Goal: Task Accomplishment & Management: Manage account settings

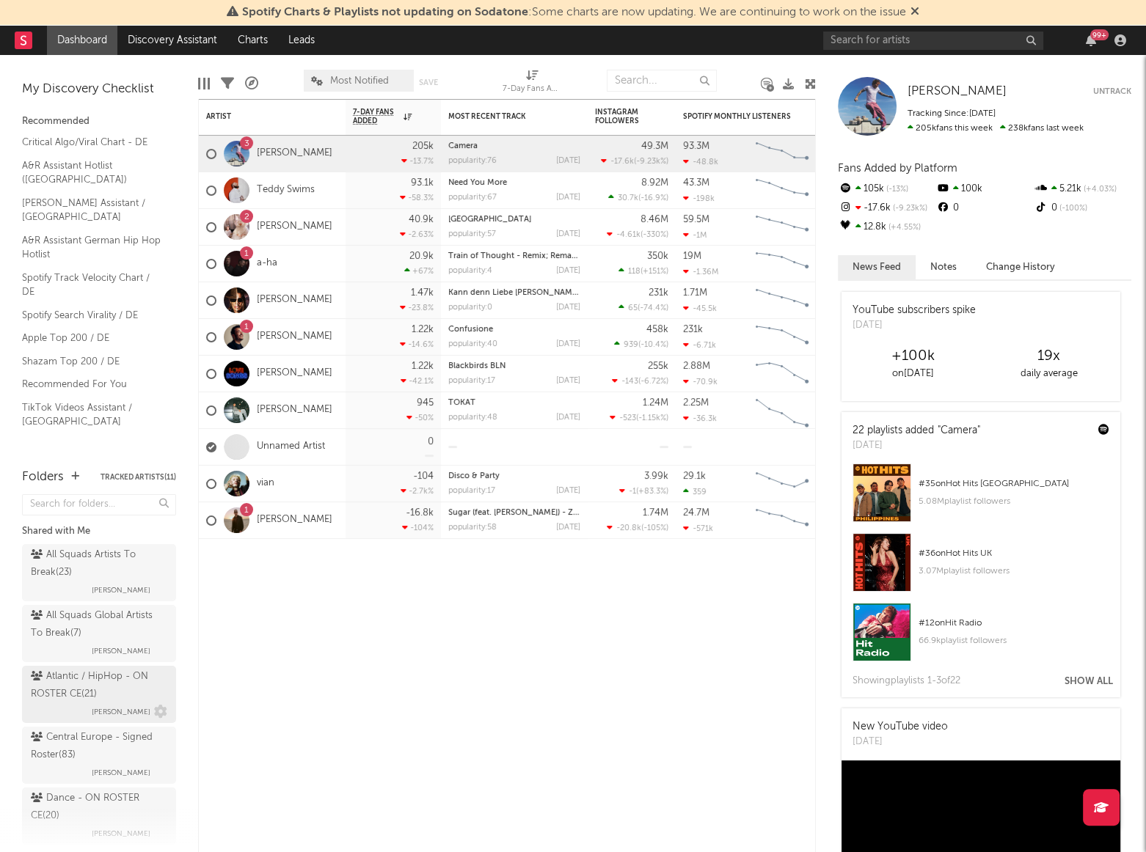
click at [78, 705] on div "Atlantic / HipHop - ON ROSTER CE ( 21 ) [PERSON_NAME]" at bounding box center [99, 694] width 136 height 53
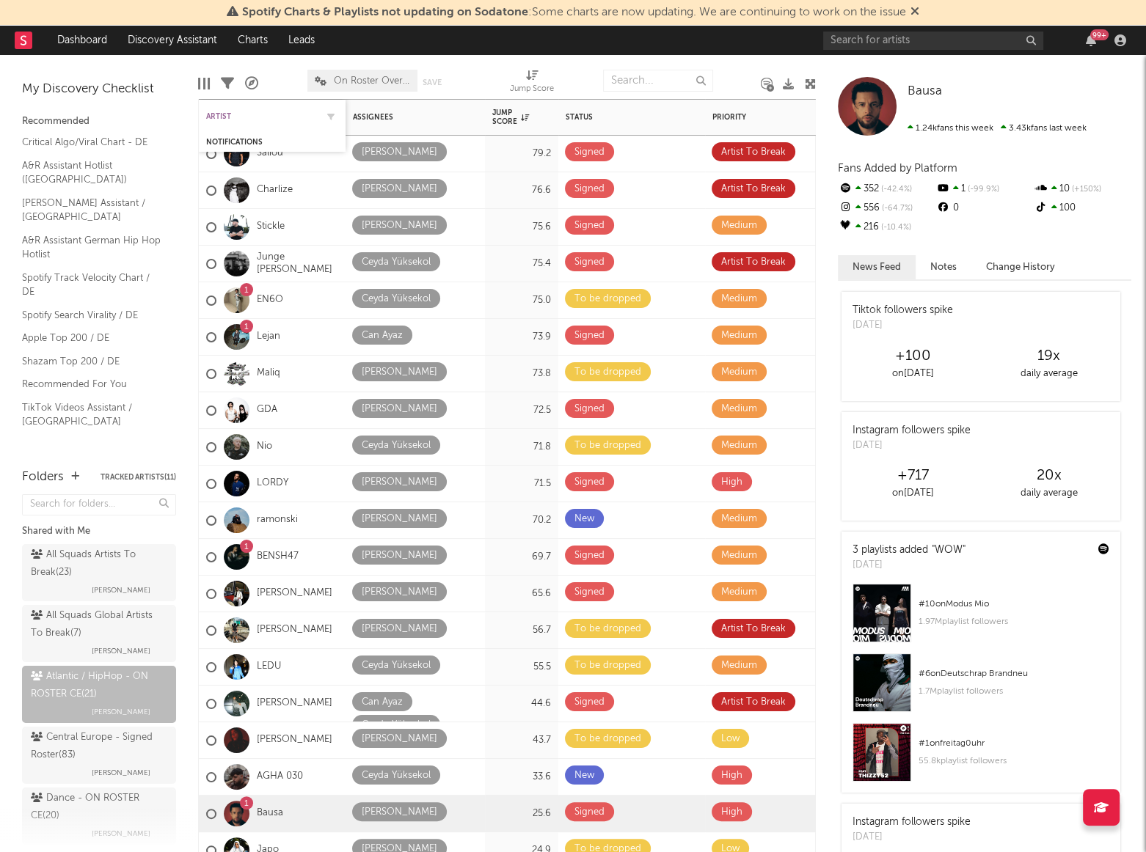
click at [216, 118] on div "Artist" at bounding box center [261, 116] width 110 height 9
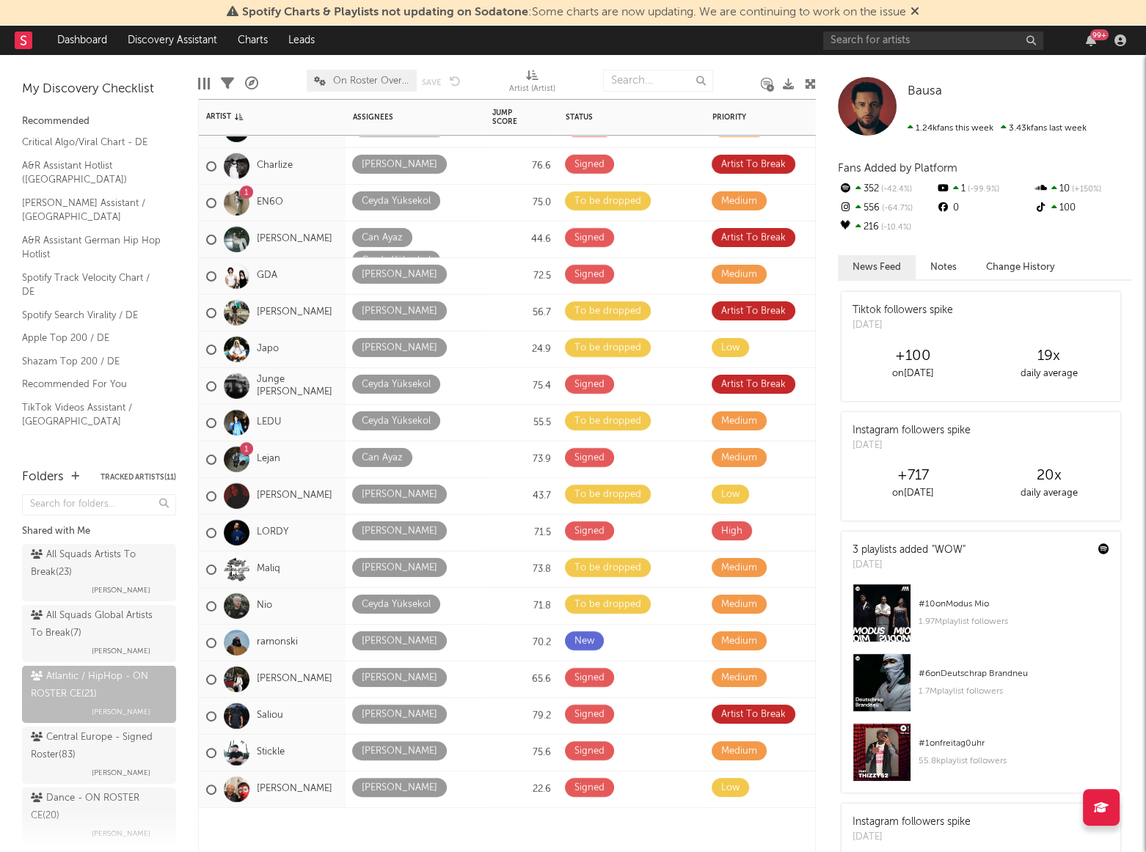
click at [288, 824] on div at bounding box center [272, 830] width 147 height 44
click at [288, 814] on div at bounding box center [272, 830] width 147 height 44
click at [286, 645] on link "ramonski" at bounding box center [277, 643] width 41 height 12
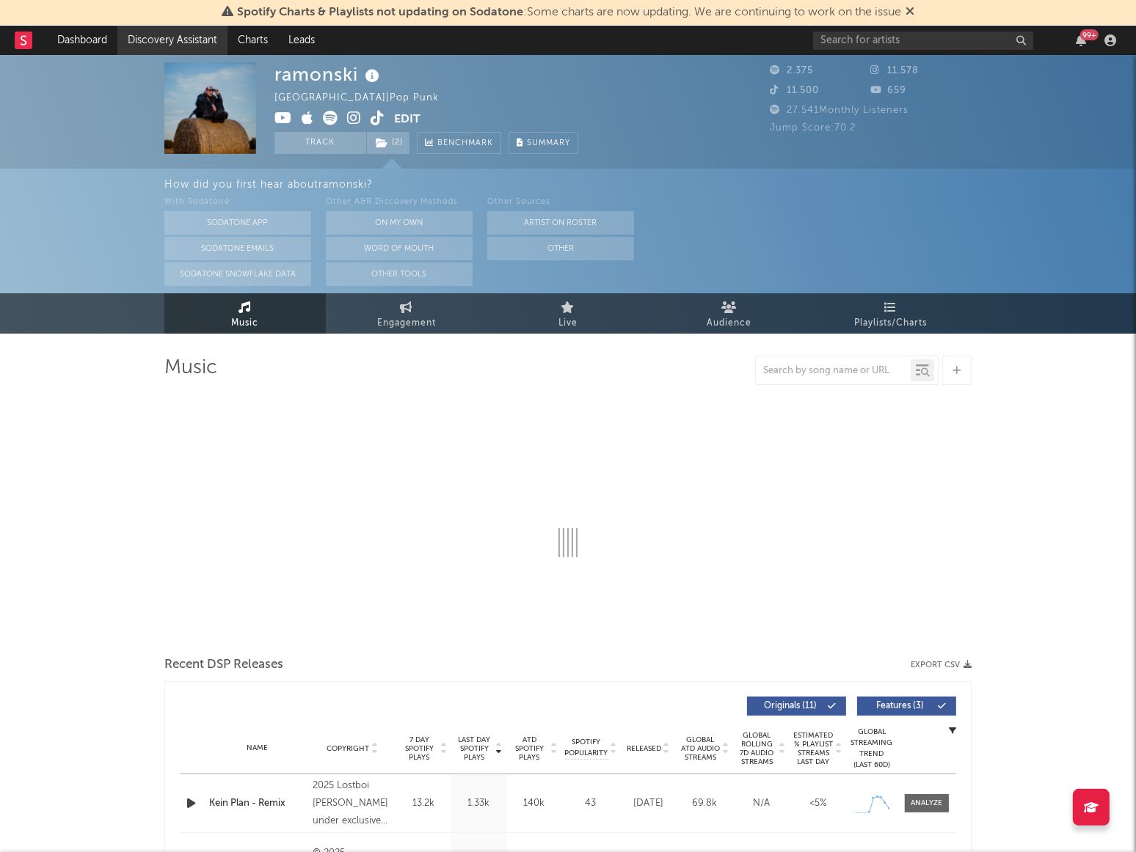
select select "6m"
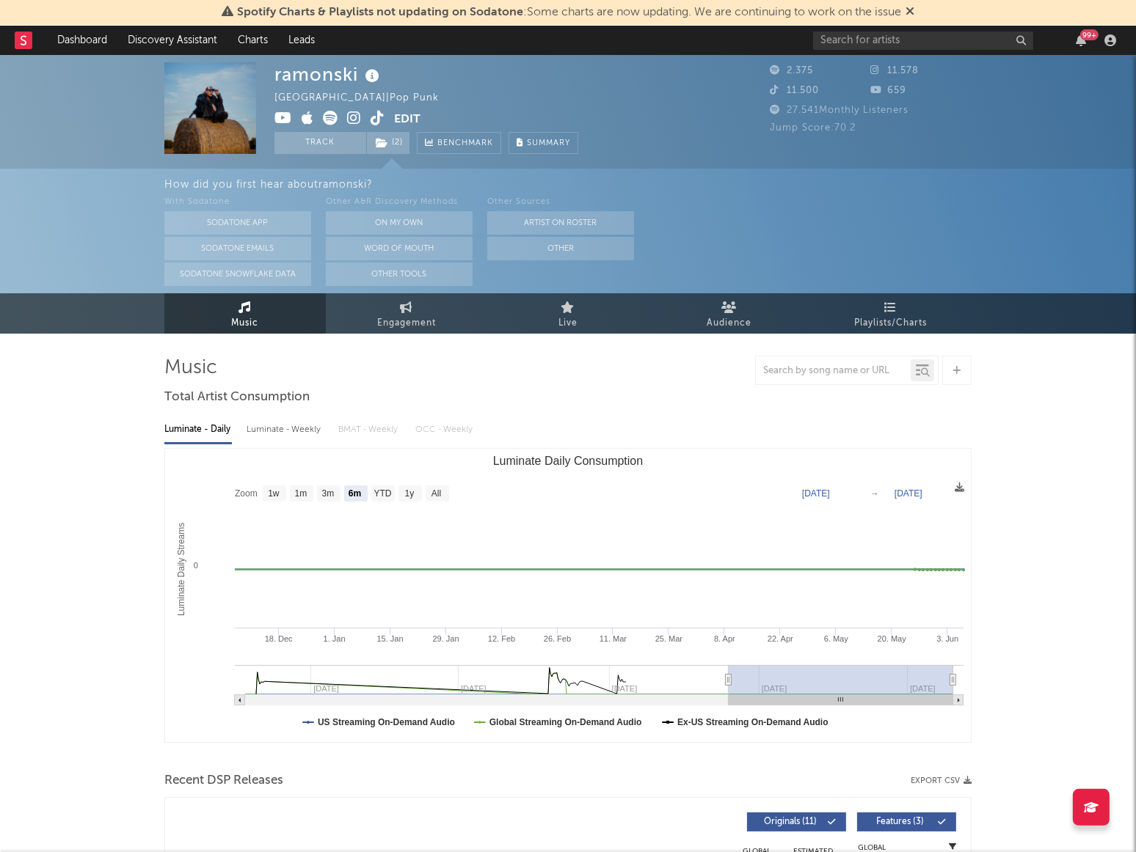
click at [543, 366] on div at bounding box center [567, 370] width 807 height 29
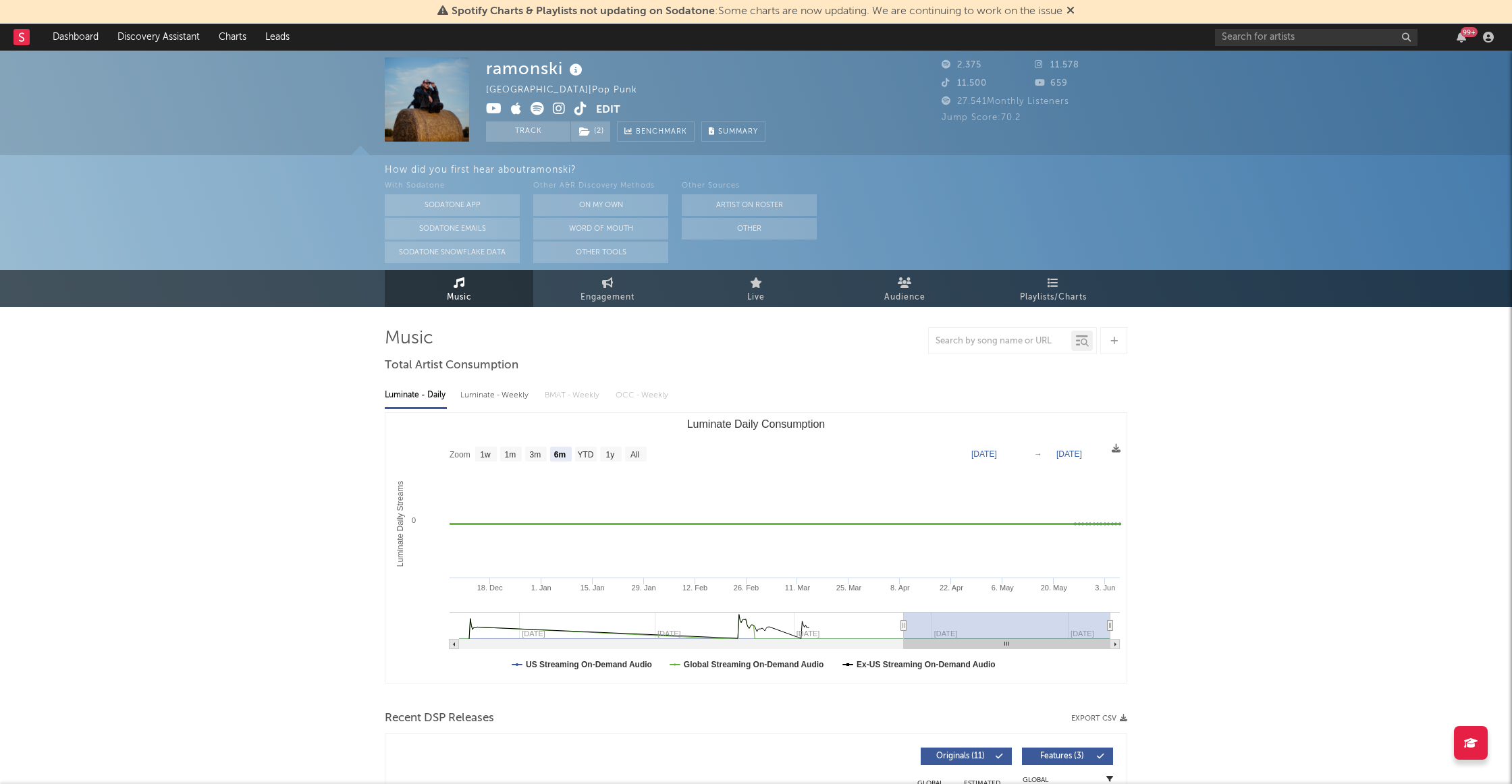
click at [274, 105] on div "ramonski Germany | Pop Punk Edit Track ( 2 ) Benchmark Summary 2.375 11.578 11.…" at bounding box center [756, 103] width 1512 height 105
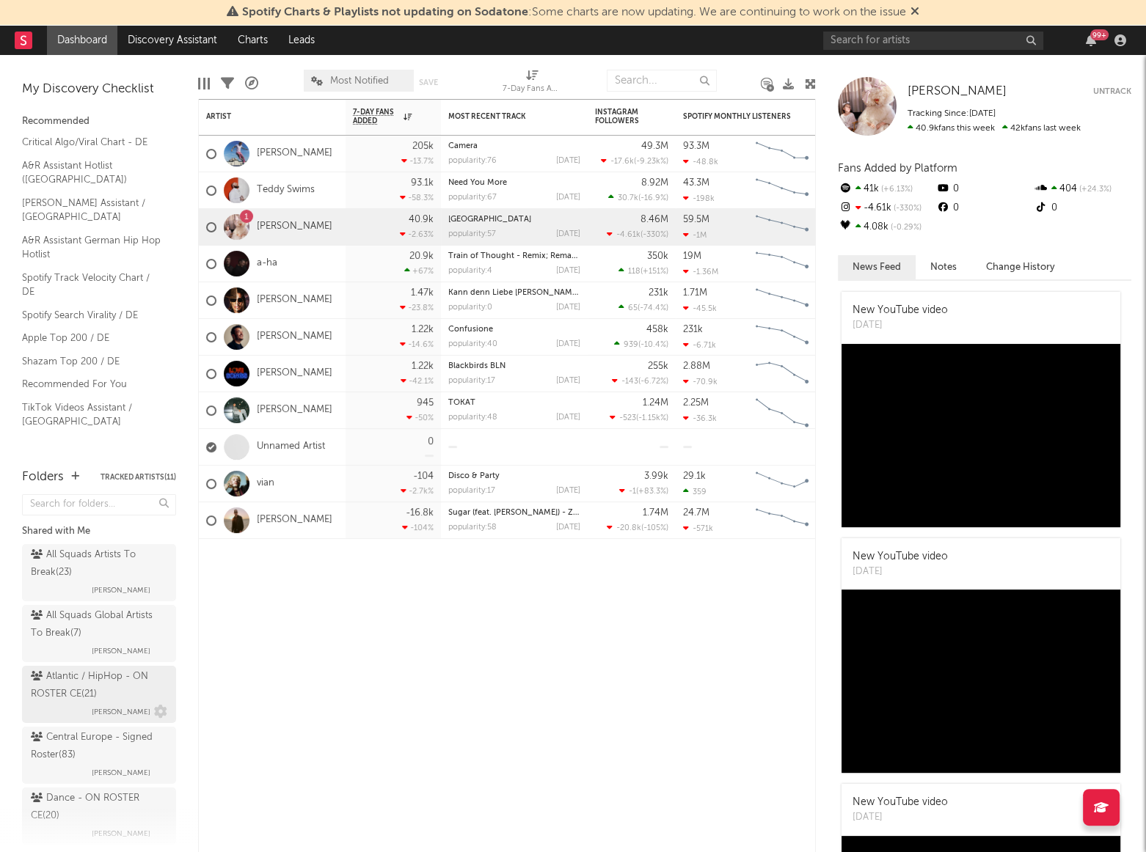
drag, startPoint x: 54, startPoint y: 701, endPoint x: 155, endPoint y: 694, distance: 100.8
click at [54, 701] on div "Atlantic / HipHop - ON ROSTER CE ( 21 )" at bounding box center [97, 685] width 133 height 35
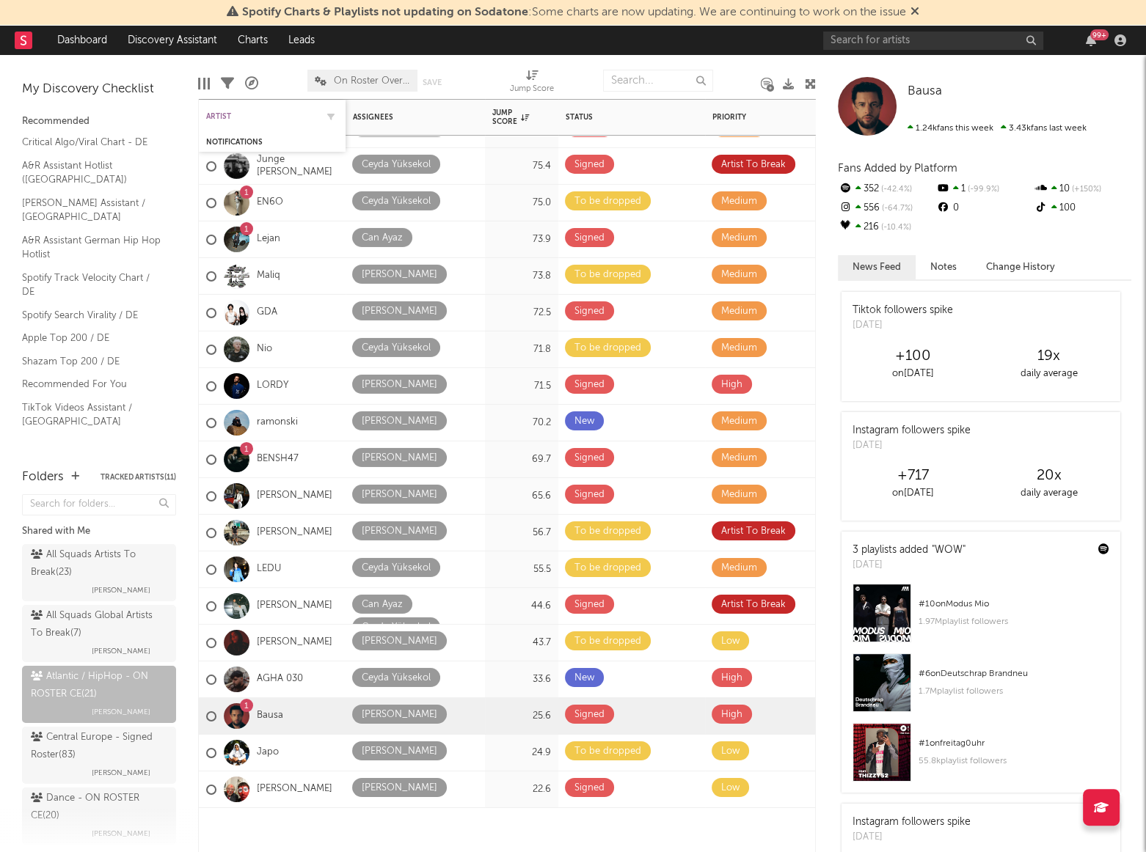
click at [224, 112] on div "Artist" at bounding box center [261, 116] width 110 height 9
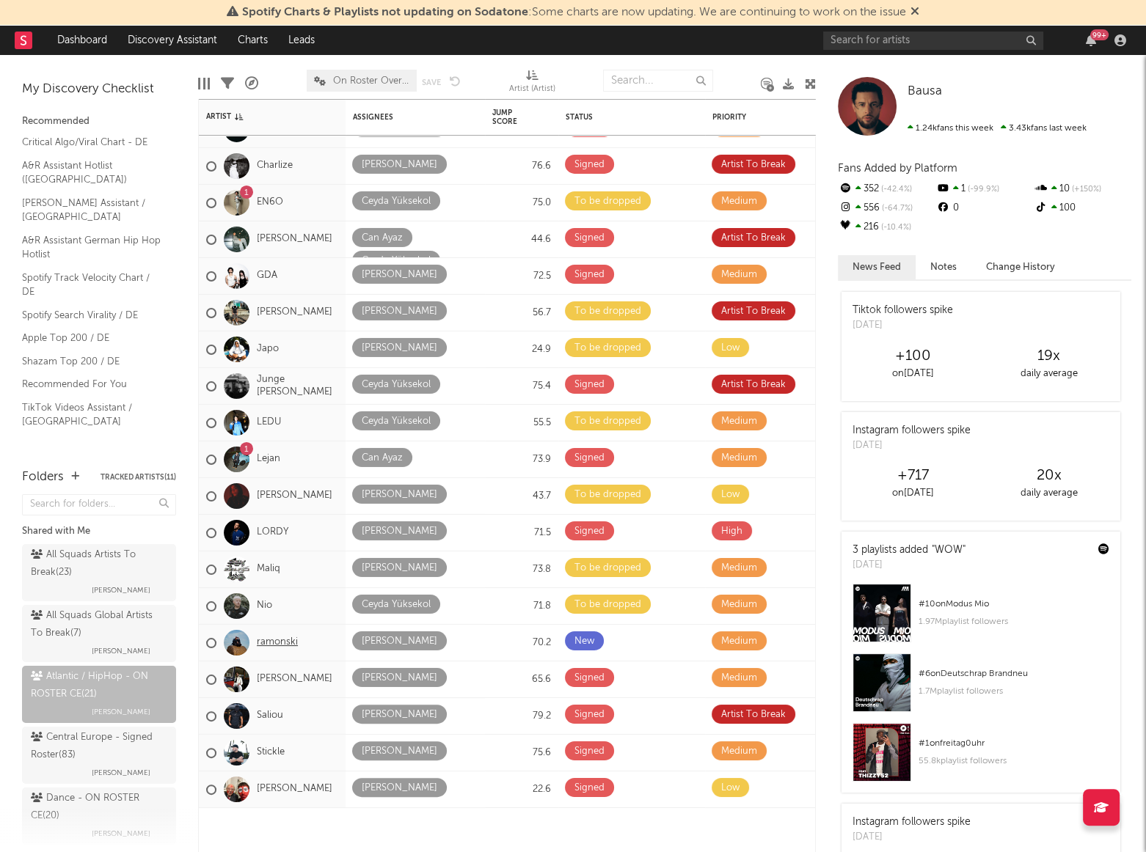
click at [272, 639] on link "ramonski" at bounding box center [277, 643] width 41 height 12
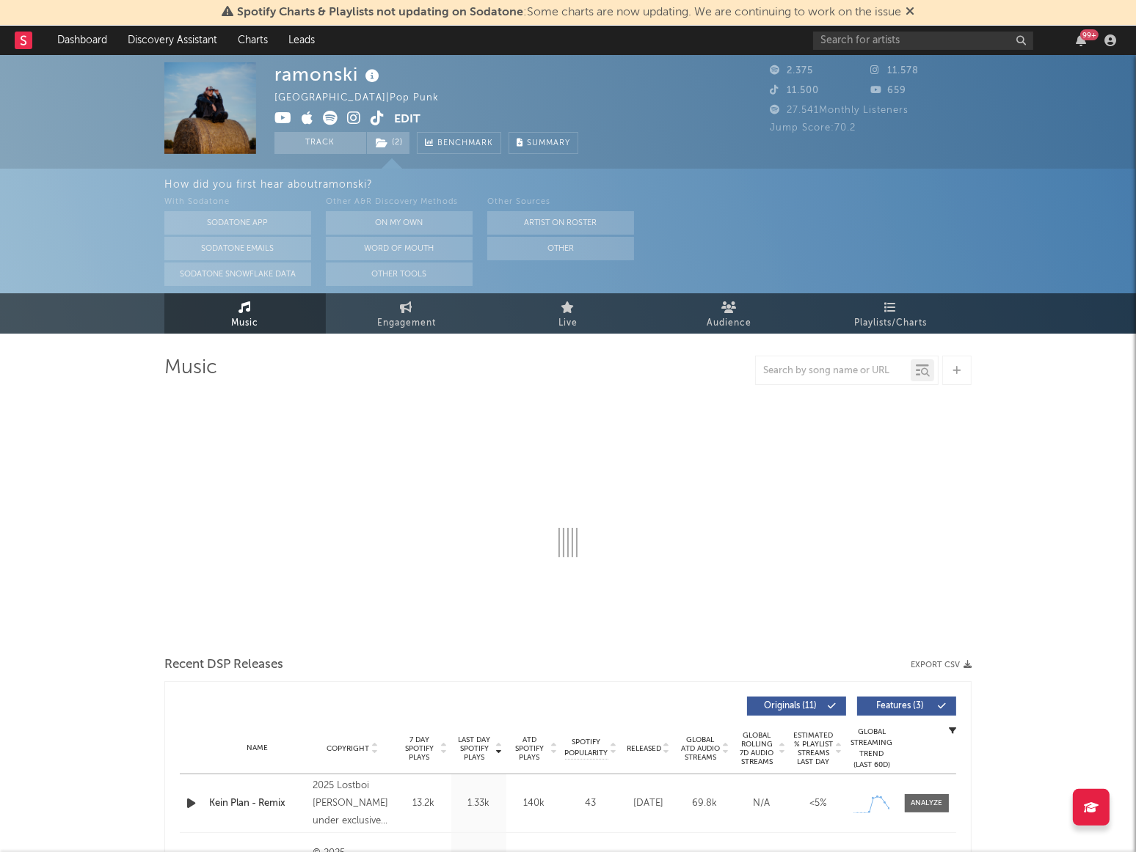
select select "6m"
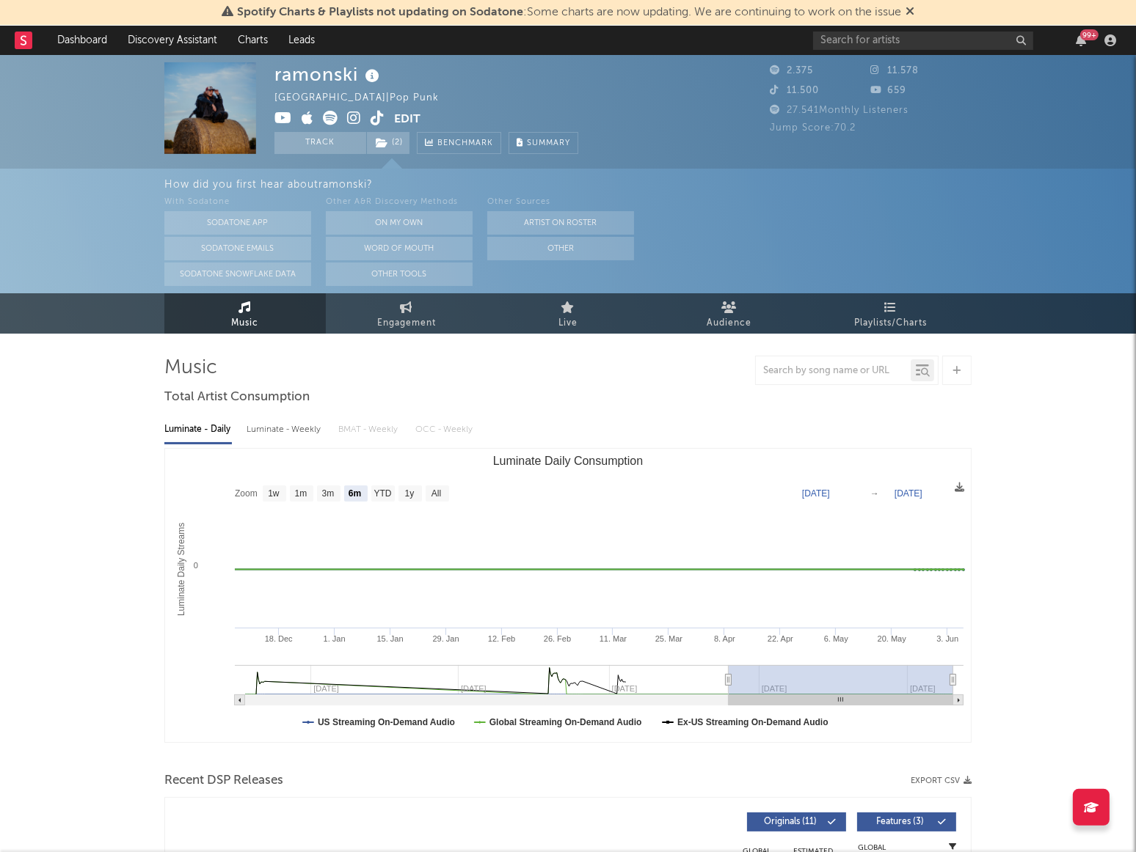
click at [291, 103] on div "Germany | Pop Punk" at bounding box center [364, 99] width 181 height 18
click at [63, 39] on link "Dashboard" at bounding box center [82, 40] width 70 height 29
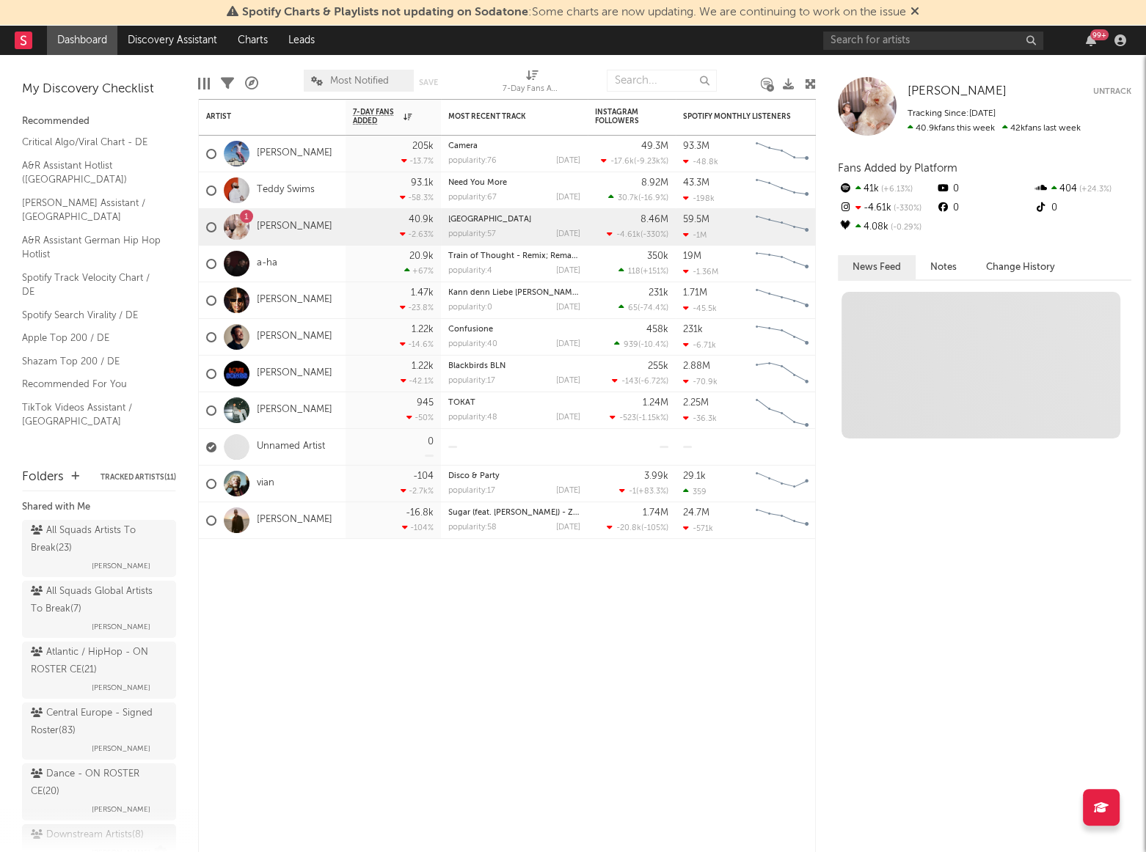
scroll to position [133, 0]
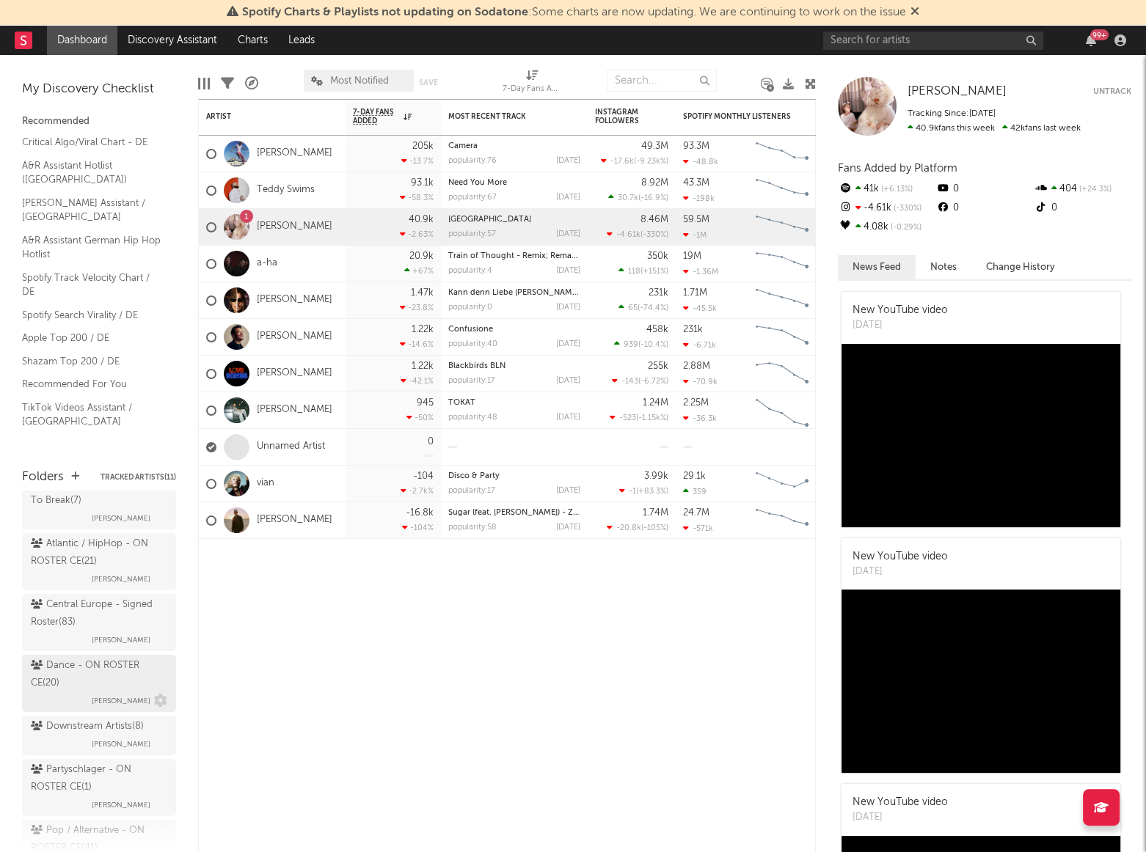
click at [80, 675] on div "Dance - ON ROSTER CE ( 20 )" at bounding box center [97, 674] width 133 height 35
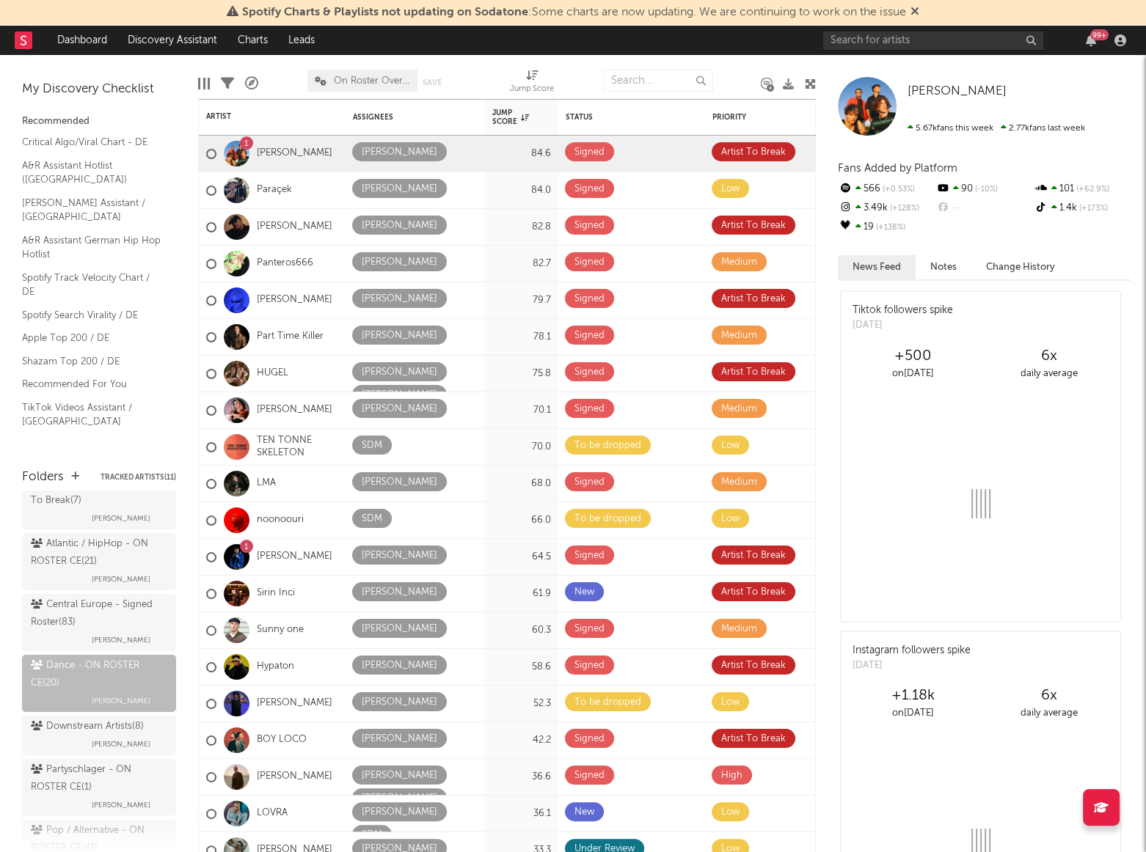
click at [805, 81] on icon at bounding box center [810, 83] width 11 height 11
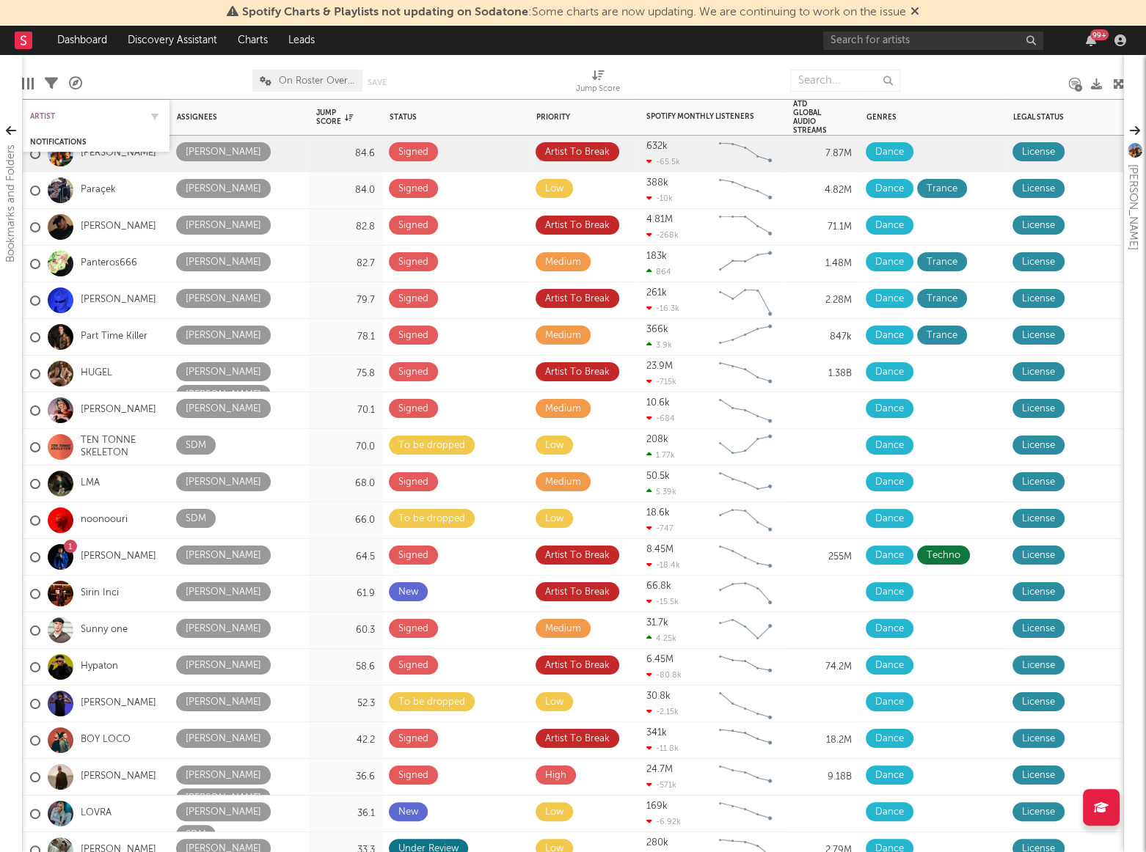
click at [45, 116] on div "Artist" at bounding box center [85, 116] width 110 height 9
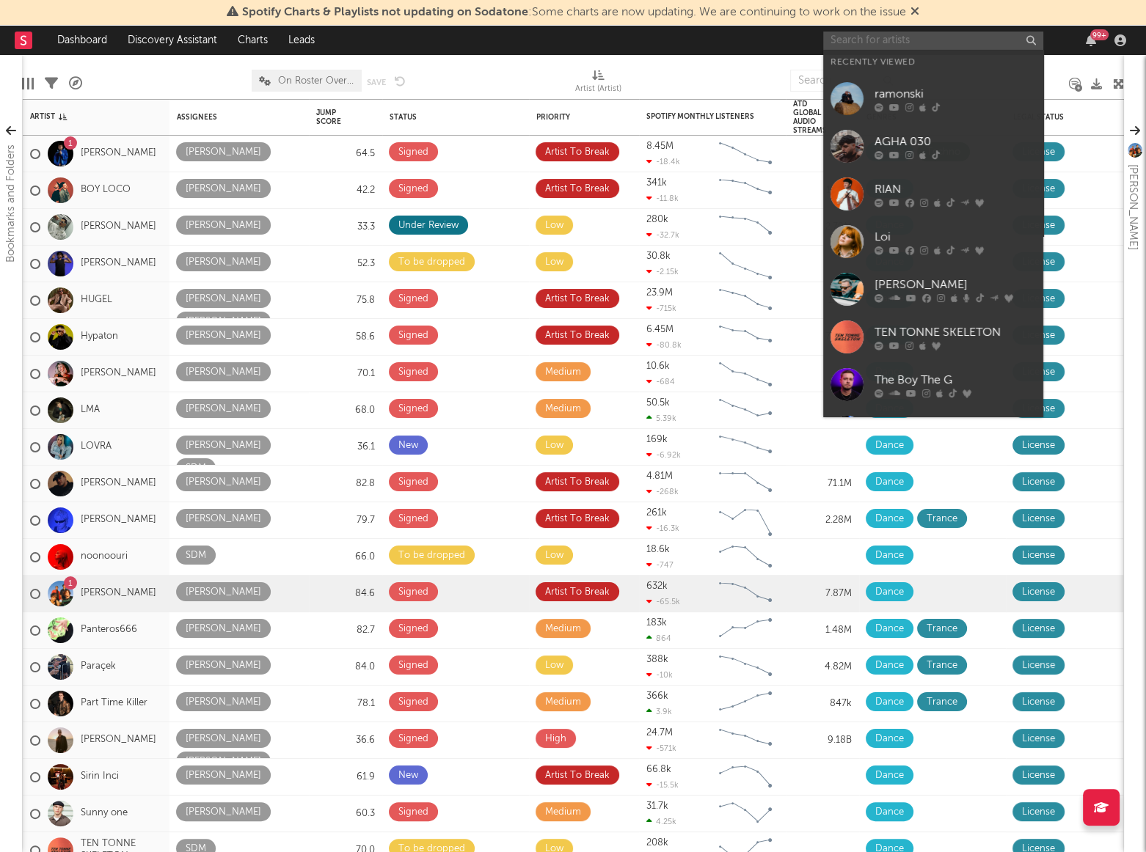
click at [880, 40] on input "text" at bounding box center [933, 41] width 220 height 18
paste input "[PERSON_NAME]"
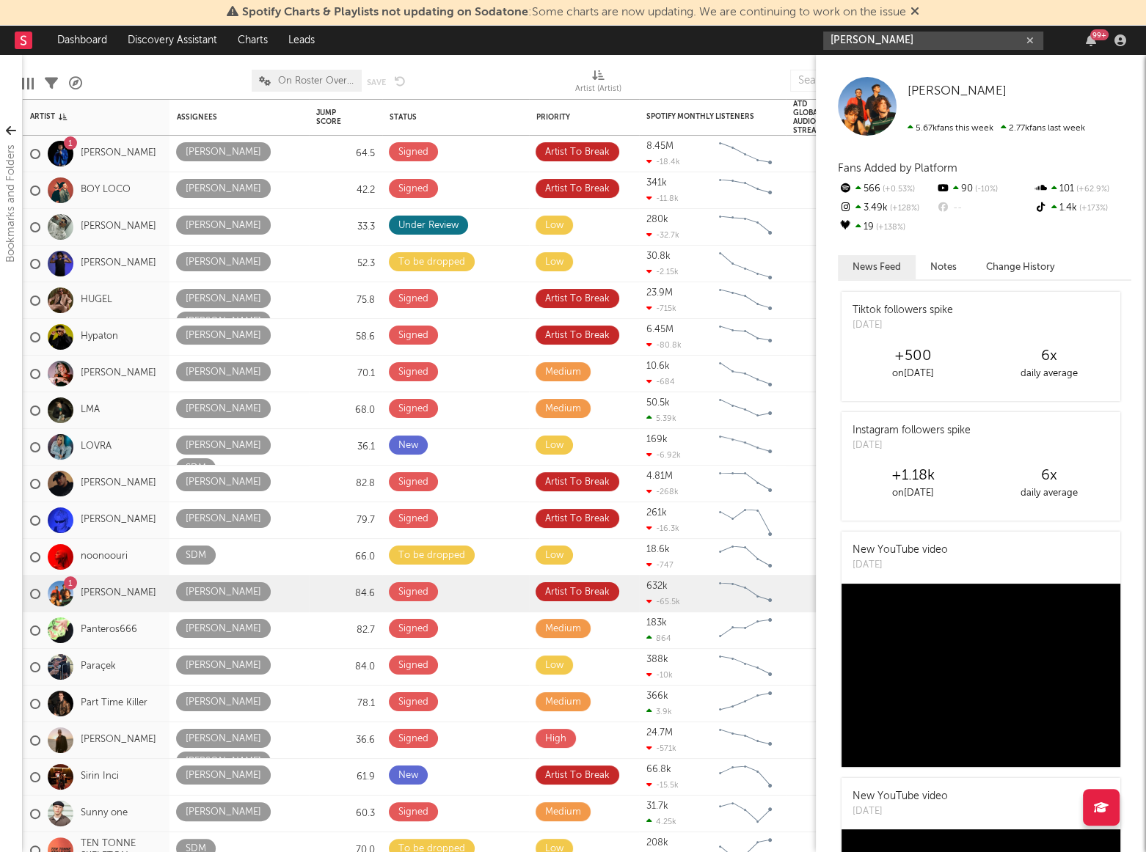
type input "[PERSON_NAME]"
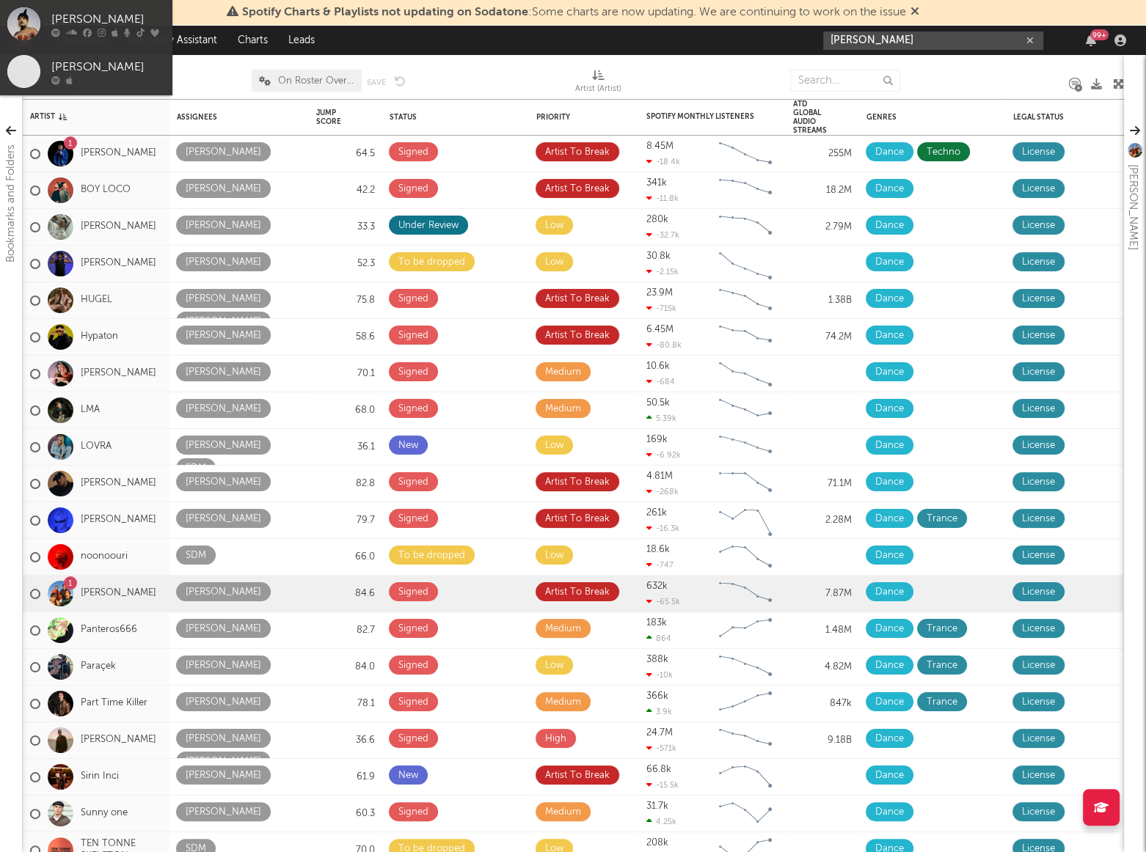
click at [880, 43] on input "[PERSON_NAME]" at bounding box center [933, 41] width 220 height 18
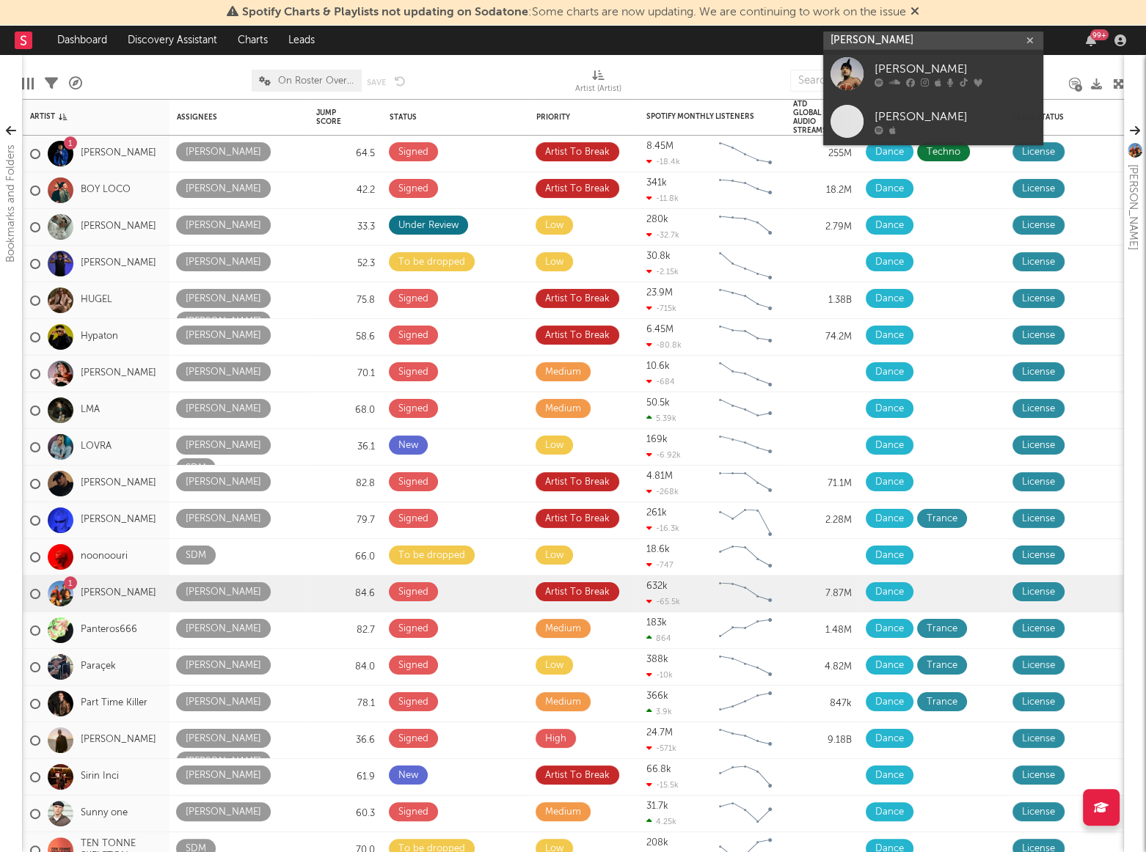
click at [890, 42] on input "[PERSON_NAME]" at bounding box center [933, 41] width 220 height 18
click at [916, 65] on div "[PERSON_NAME]" at bounding box center [954, 70] width 161 height 18
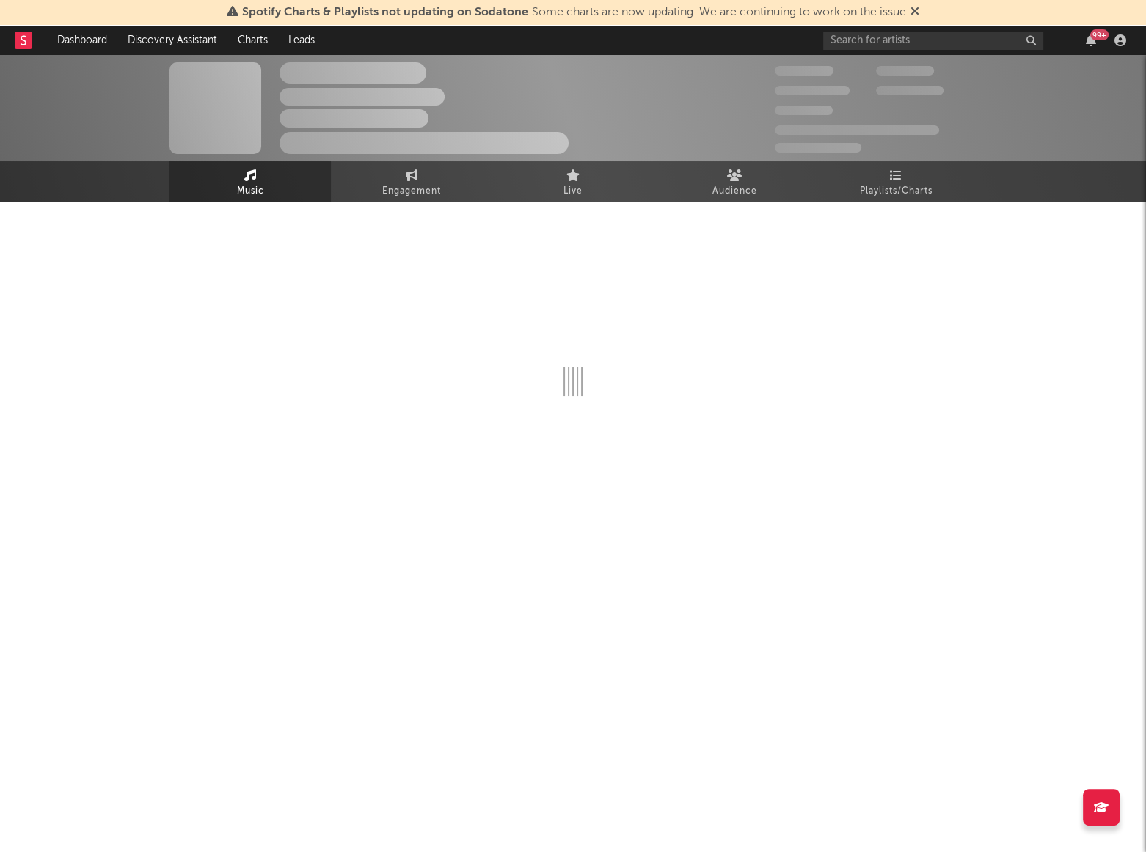
select select "6m"
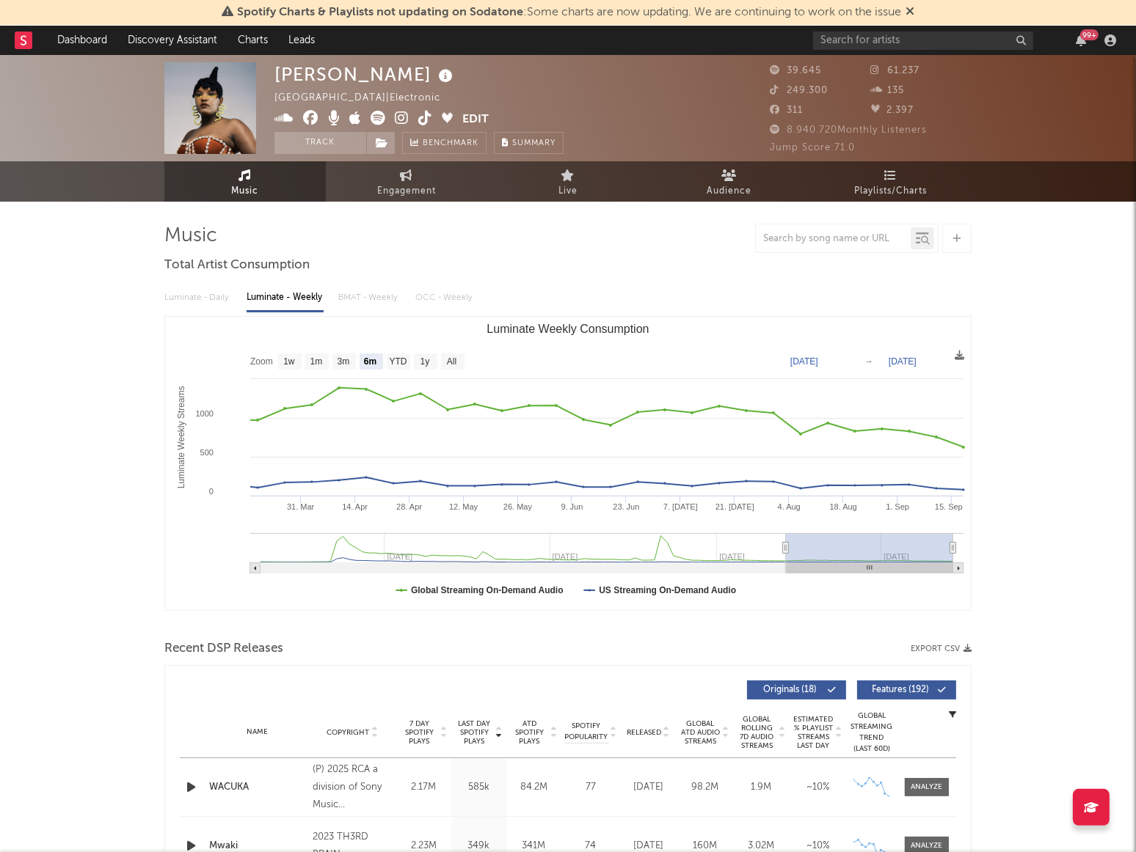
click at [469, 114] on button "Edit" at bounding box center [475, 120] width 26 height 18
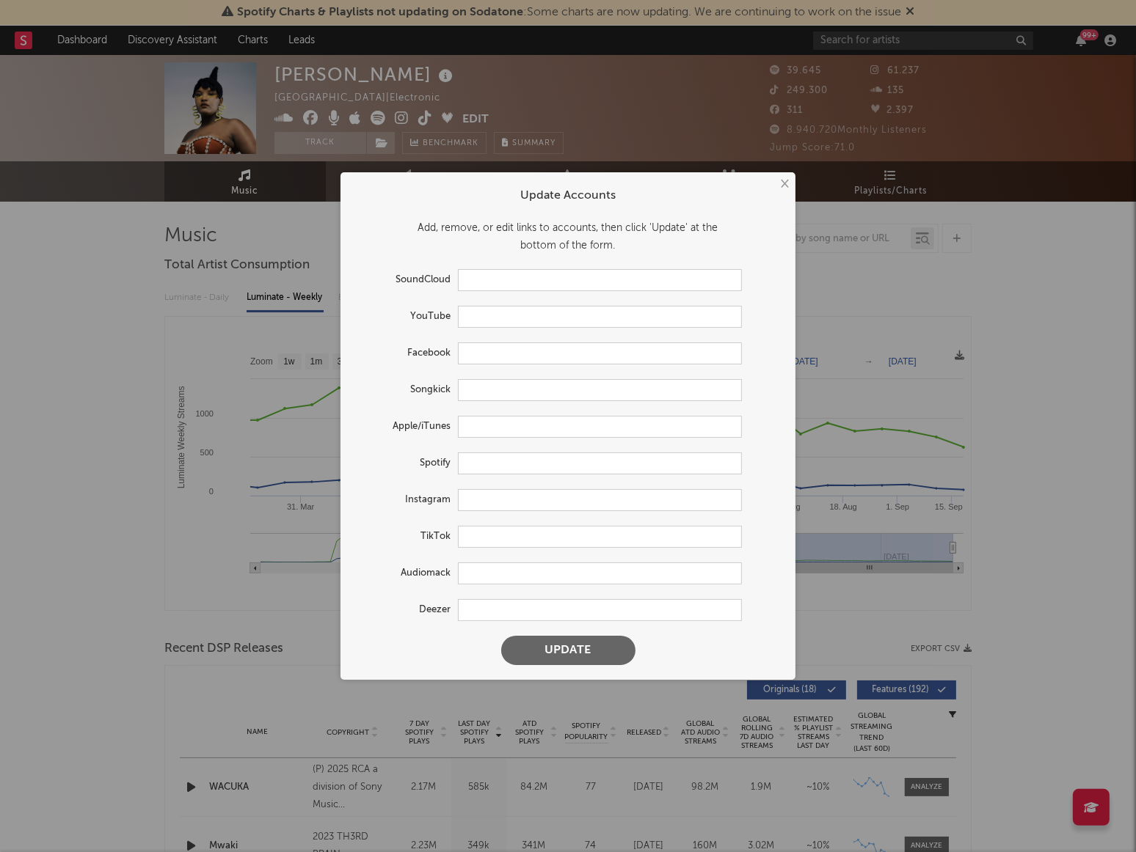
type input "[URL][DOMAIN_NAME]"
type input "[URL][DOMAIN_NAME][PERSON_NAME]"
type input "[URL][DOMAIN_NAME]"
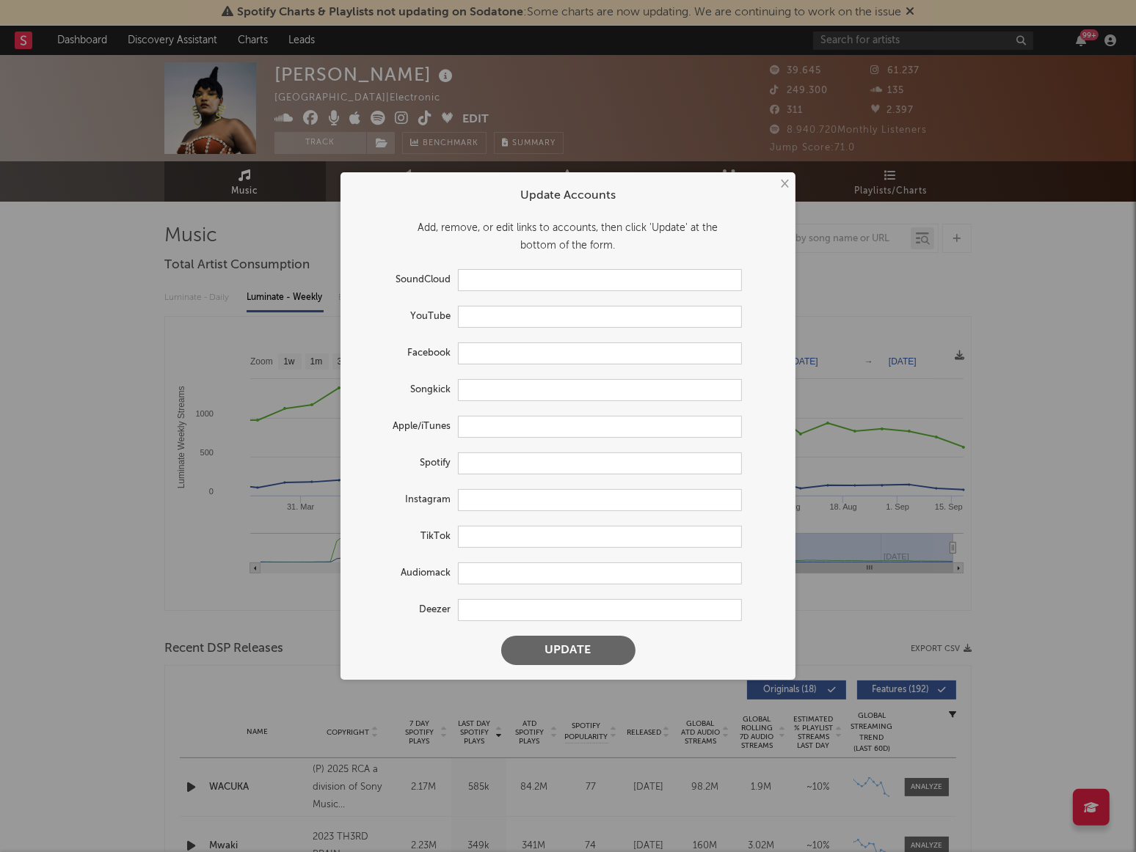
type input "[URL][DOMAIN_NAME]"
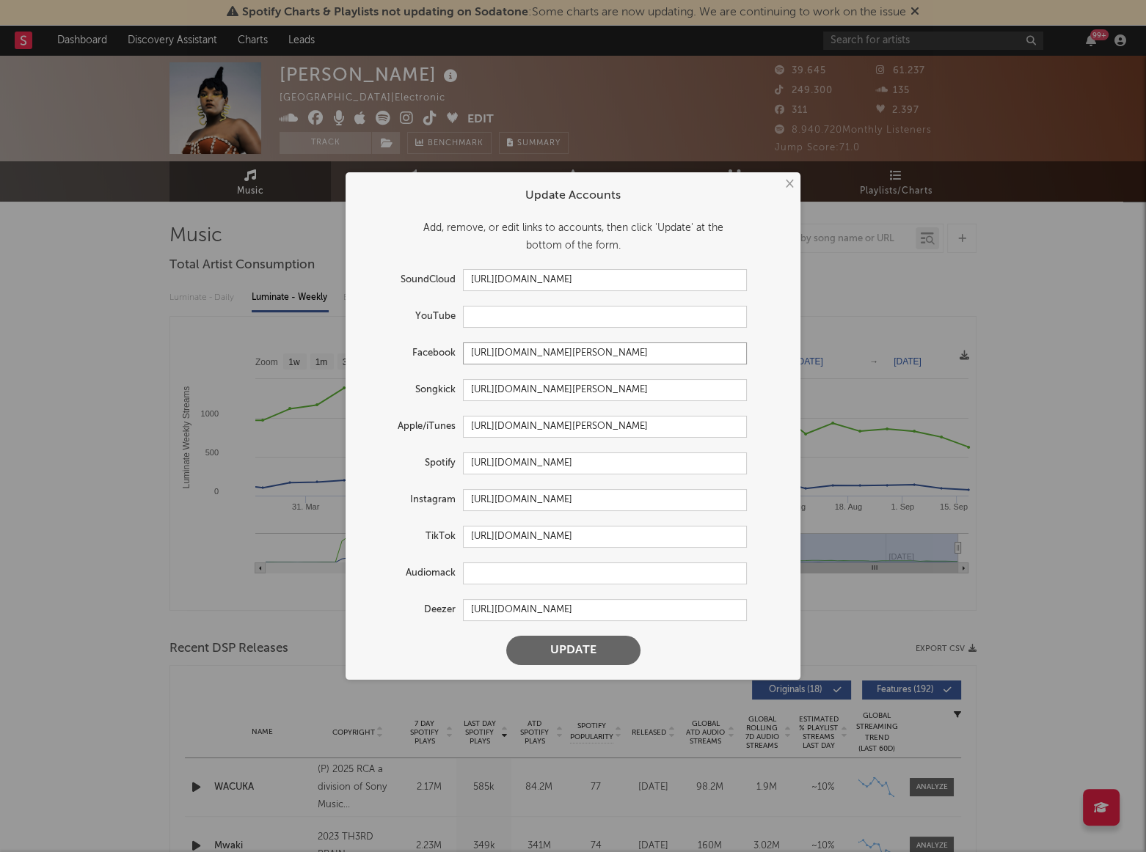
click at [529, 349] on input "[URL][DOMAIN_NAME][PERSON_NAME]" at bounding box center [605, 354] width 284 height 22
click at [527, 421] on input "[URL][DOMAIN_NAME][PERSON_NAME]" at bounding box center [605, 427] width 284 height 22
click at [526, 421] on input "[URL][DOMAIN_NAME][PERSON_NAME]" at bounding box center [605, 427] width 284 height 22
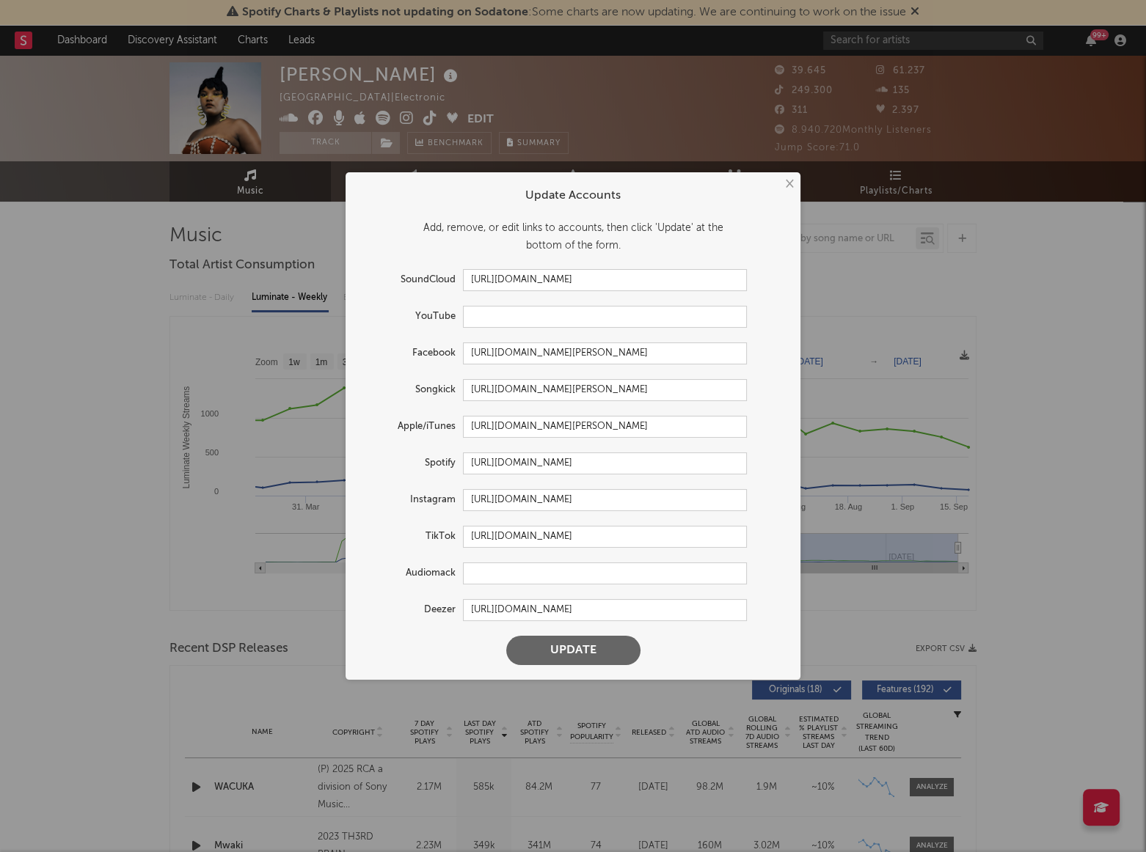
click at [605, 477] on form "Update Accounts Add, remove, or edit links to accounts, then click 'Update' at …" at bounding box center [573, 426] width 440 height 493
click at [602, 464] on input "[URL][DOMAIN_NAME]" at bounding box center [605, 464] width 284 height 22
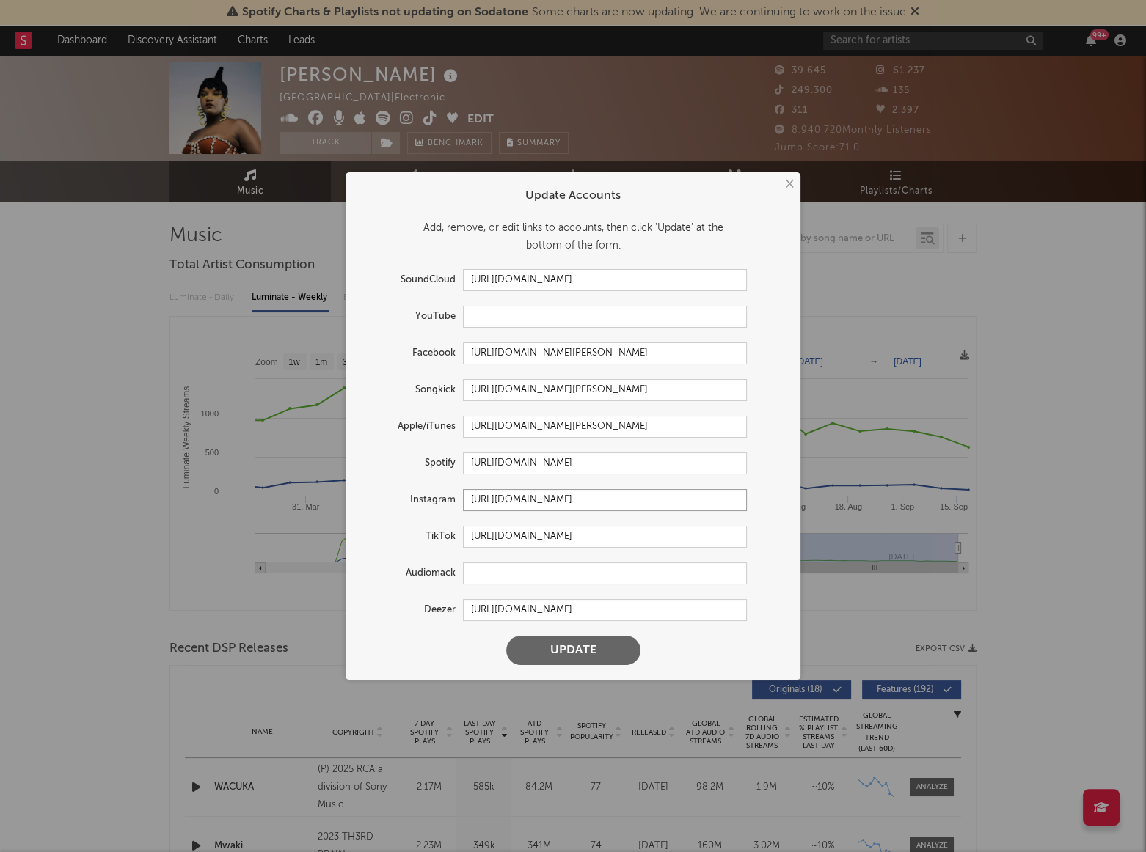
click at [591, 503] on input "[URL][DOMAIN_NAME]" at bounding box center [605, 500] width 284 height 22
click at [590, 503] on input "[URL][DOMAIN_NAME]" at bounding box center [605, 500] width 284 height 22
click at [585, 541] on input "[URL][DOMAIN_NAME]" at bounding box center [605, 537] width 284 height 22
click at [584, 541] on input "[URL][DOMAIN_NAME]" at bounding box center [605, 537] width 284 height 22
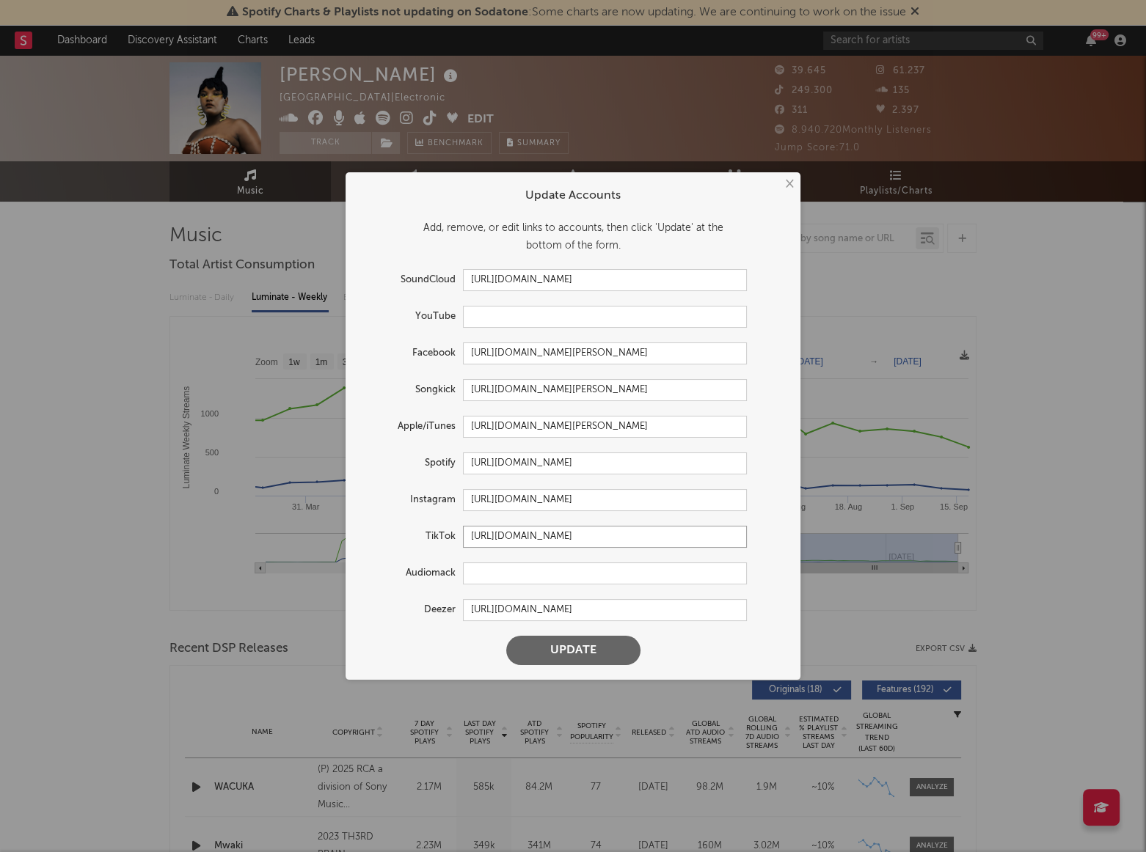
click at [582, 540] on input "[URL][DOMAIN_NAME]" at bounding box center [605, 537] width 284 height 22
click at [599, 607] on input "[URL][DOMAIN_NAME]" at bounding box center [605, 610] width 284 height 22
click at [788, 190] on button "×" at bounding box center [789, 184] width 16 height 16
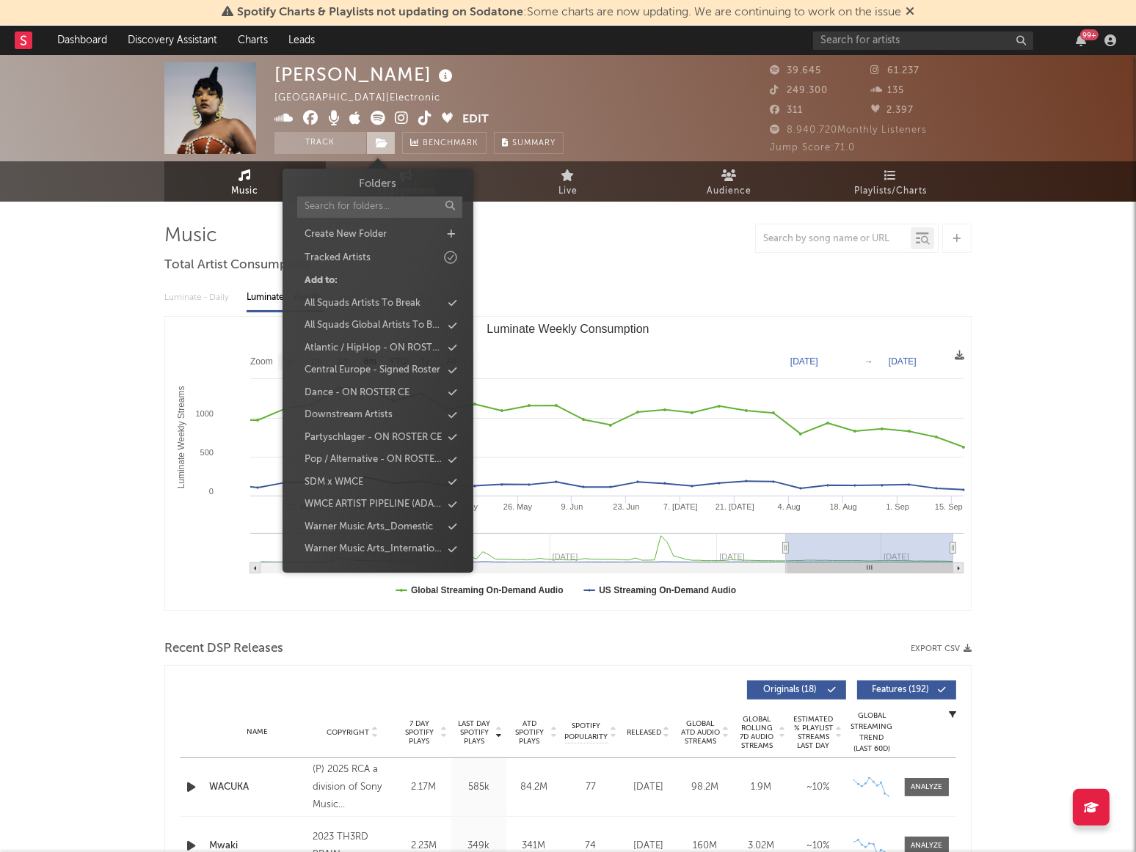
click at [389, 136] on span at bounding box center [380, 143] width 29 height 22
click at [377, 373] on div "Central Europe - Signed Roster" at bounding box center [372, 370] width 136 height 15
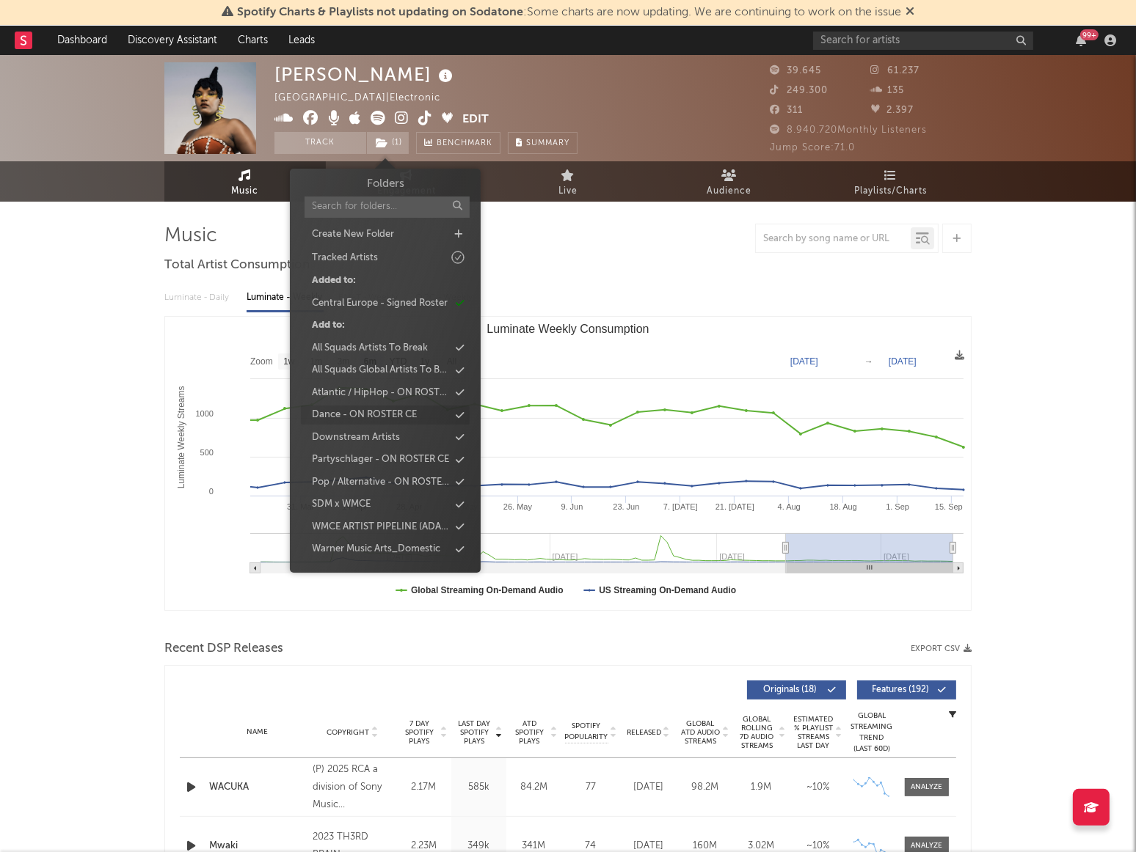
click at [378, 412] on div "Dance - ON ROSTER CE" at bounding box center [364, 415] width 105 height 15
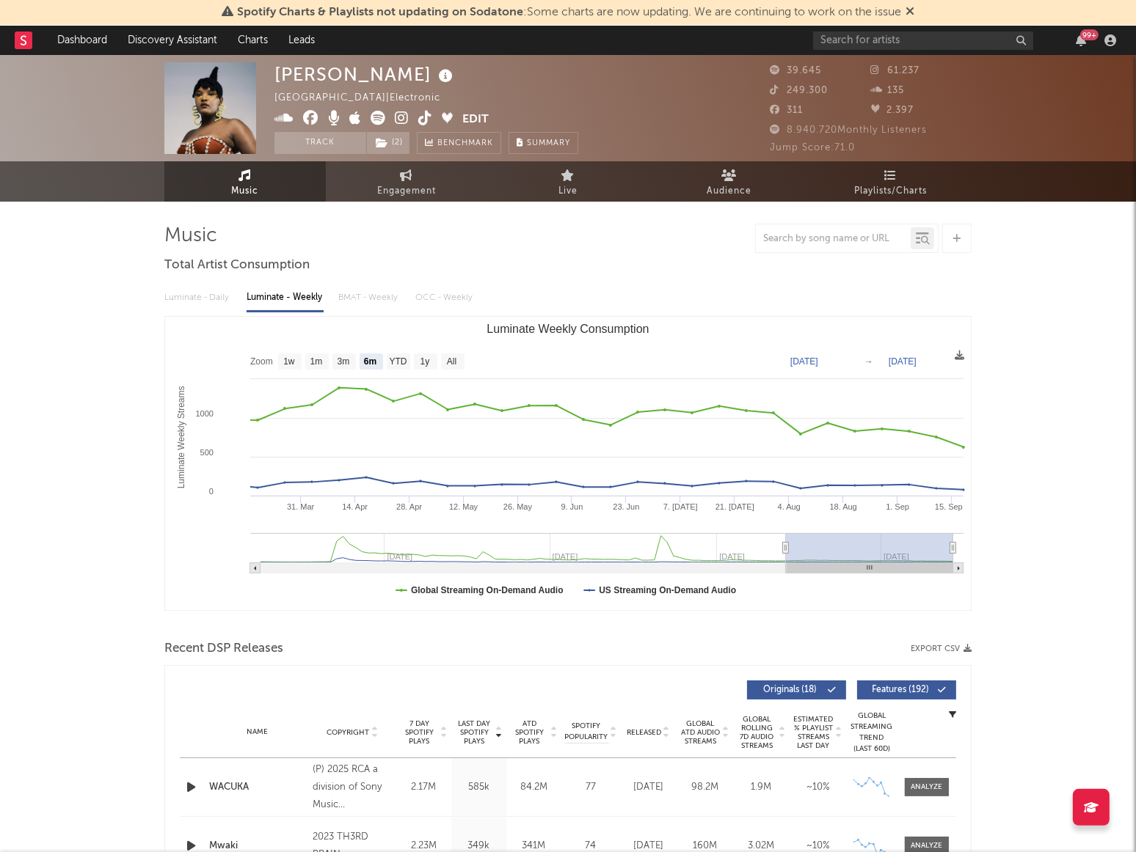
click at [852, 279] on div "Luminate - Daily Luminate - Weekly BMAT - Weekly OCC - Weekly Zoom 1w 1m 3m 6m …" at bounding box center [567, 446] width 807 height 337
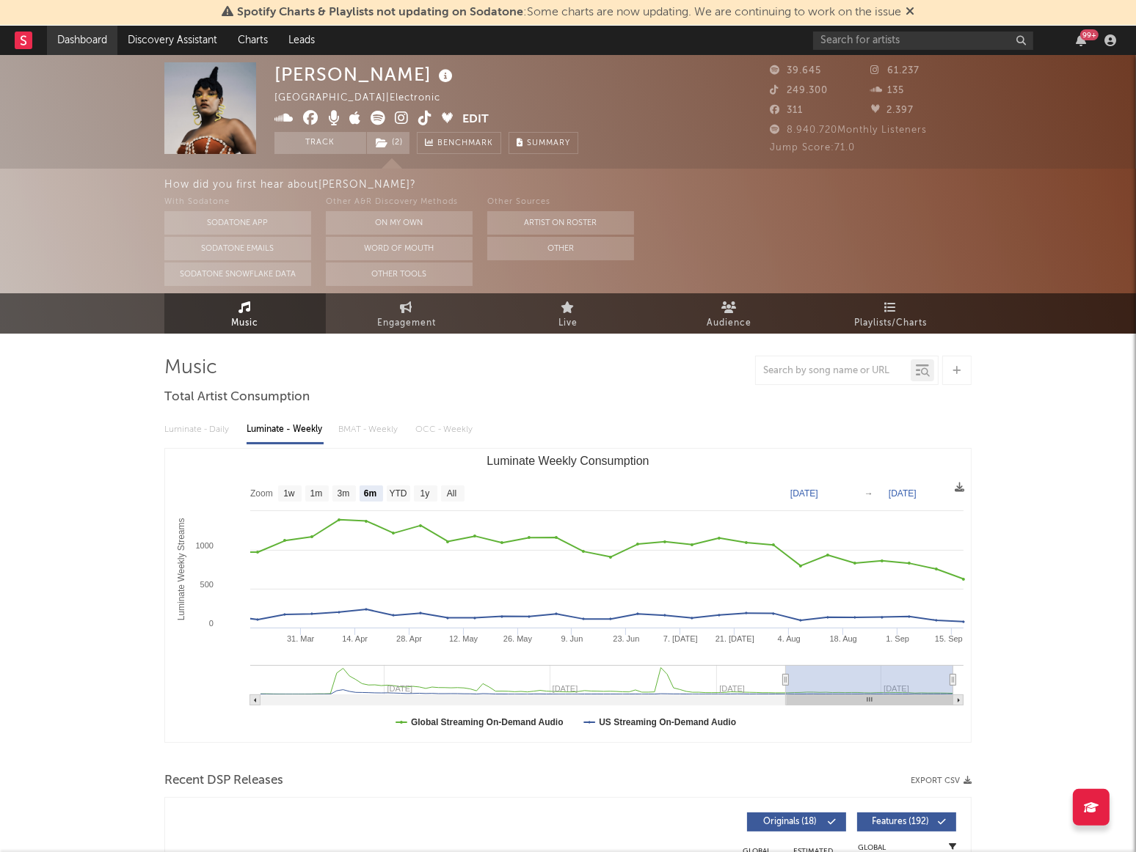
click at [81, 35] on link "Dashboard" at bounding box center [82, 40] width 70 height 29
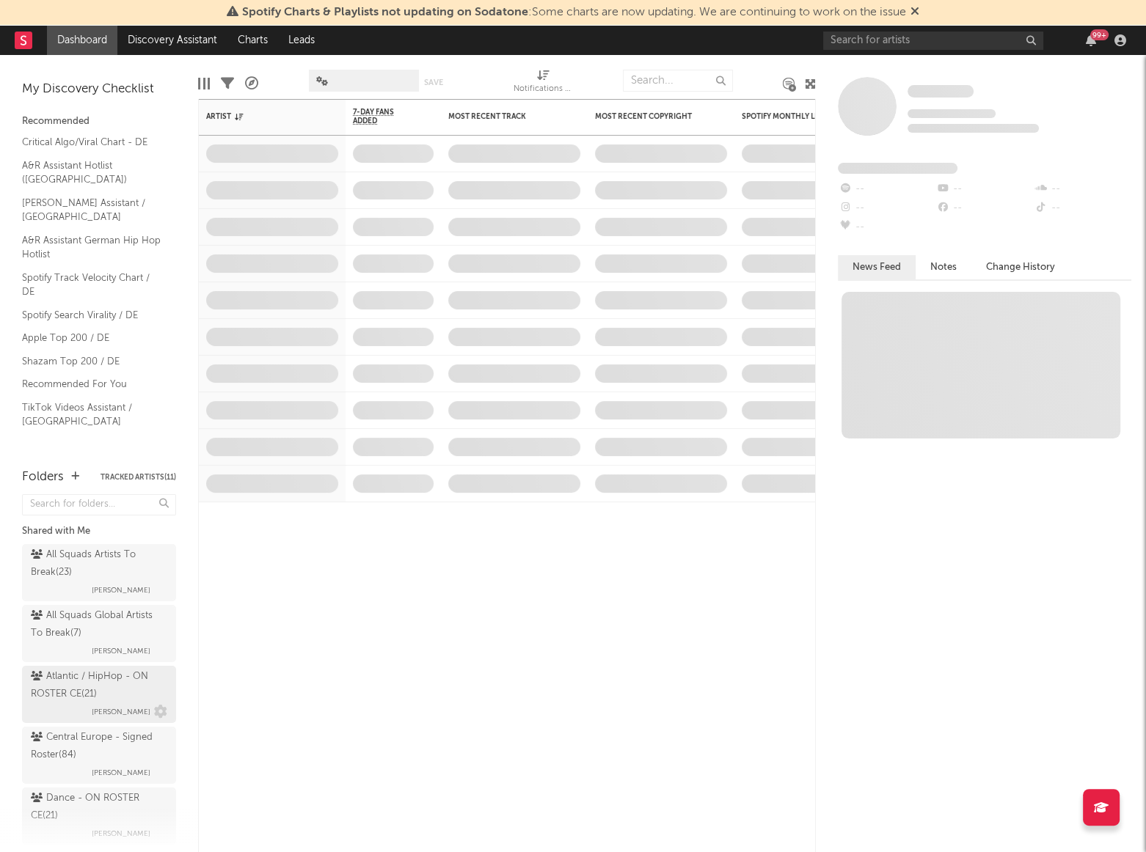
click at [84, 698] on div "Atlantic / HipHop - ON ROSTER CE ( 21 )" at bounding box center [97, 685] width 133 height 35
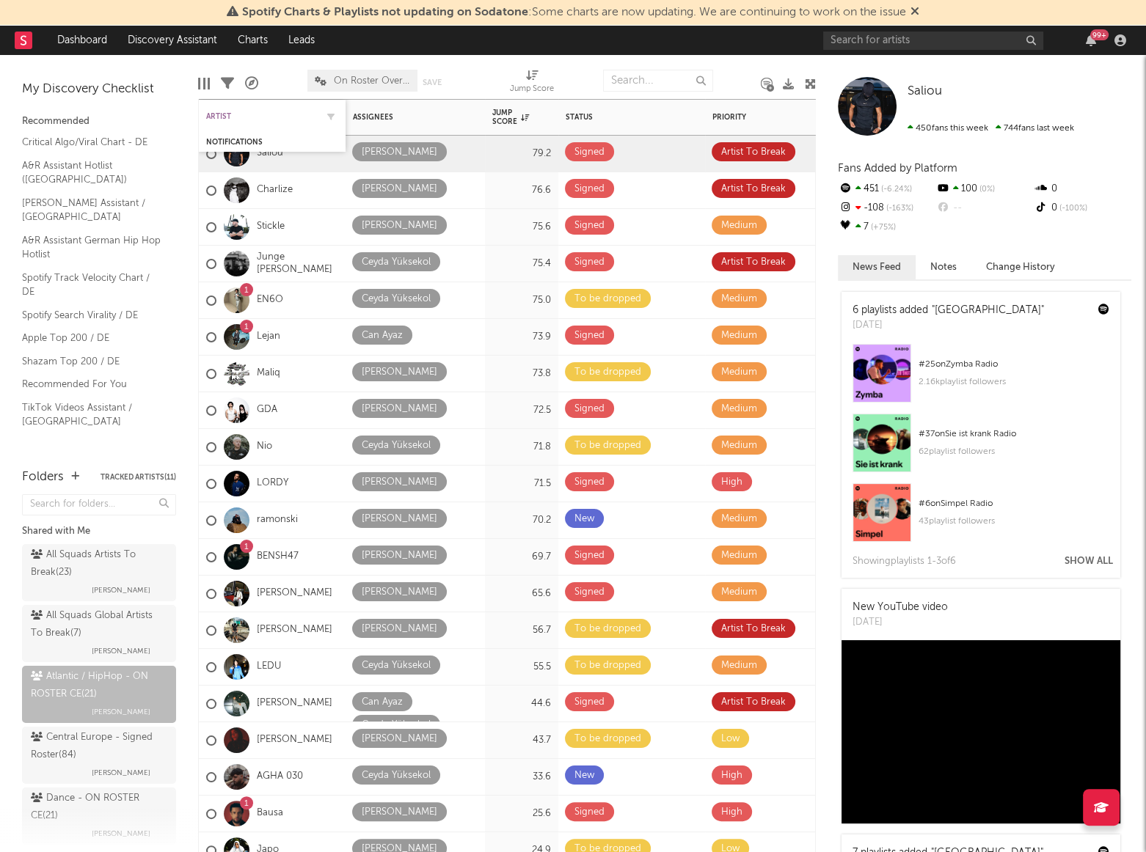
click at [216, 120] on div "Artist" at bounding box center [261, 116] width 110 height 9
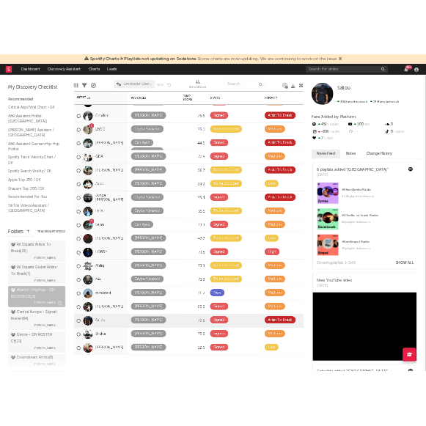
scroll to position [66, 0]
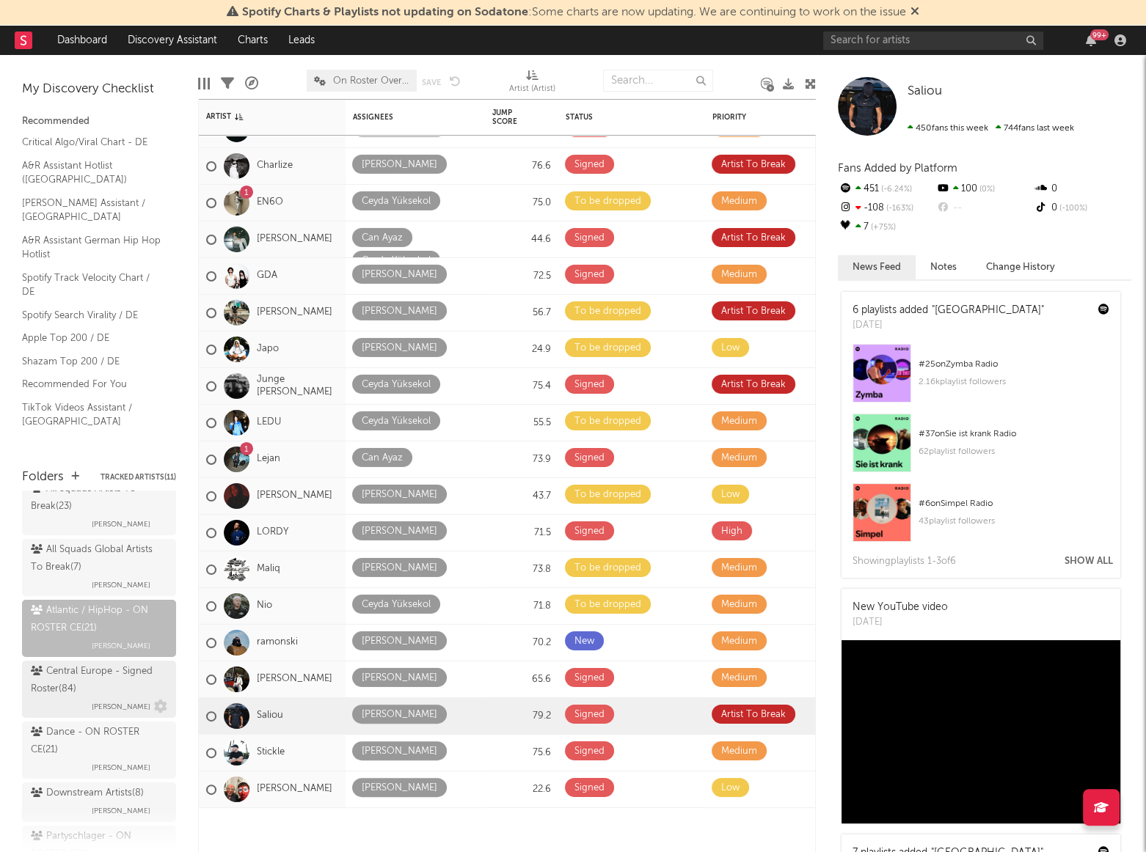
click at [87, 681] on div "Central Europe - Signed Roster ( 84 )" at bounding box center [97, 680] width 133 height 35
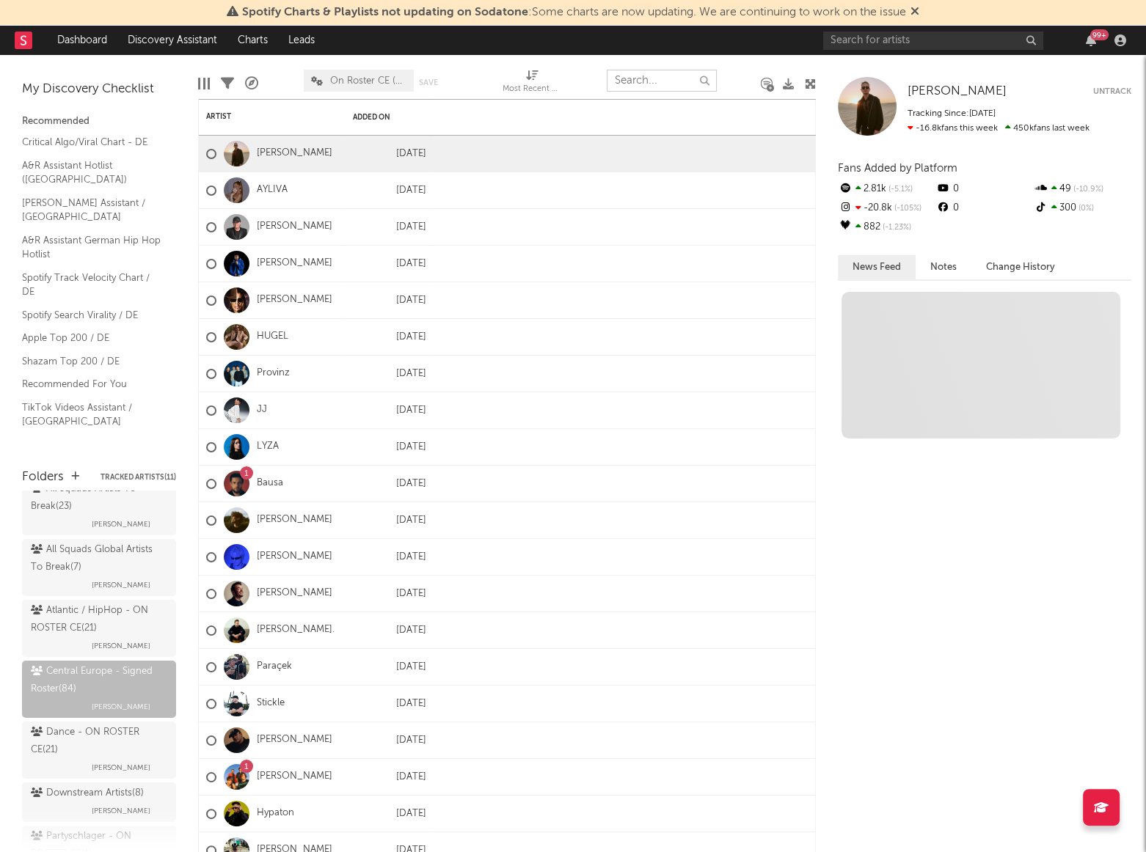
click at [683, 80] on input "text" at bounding box center [662, 81] width 110 height 22
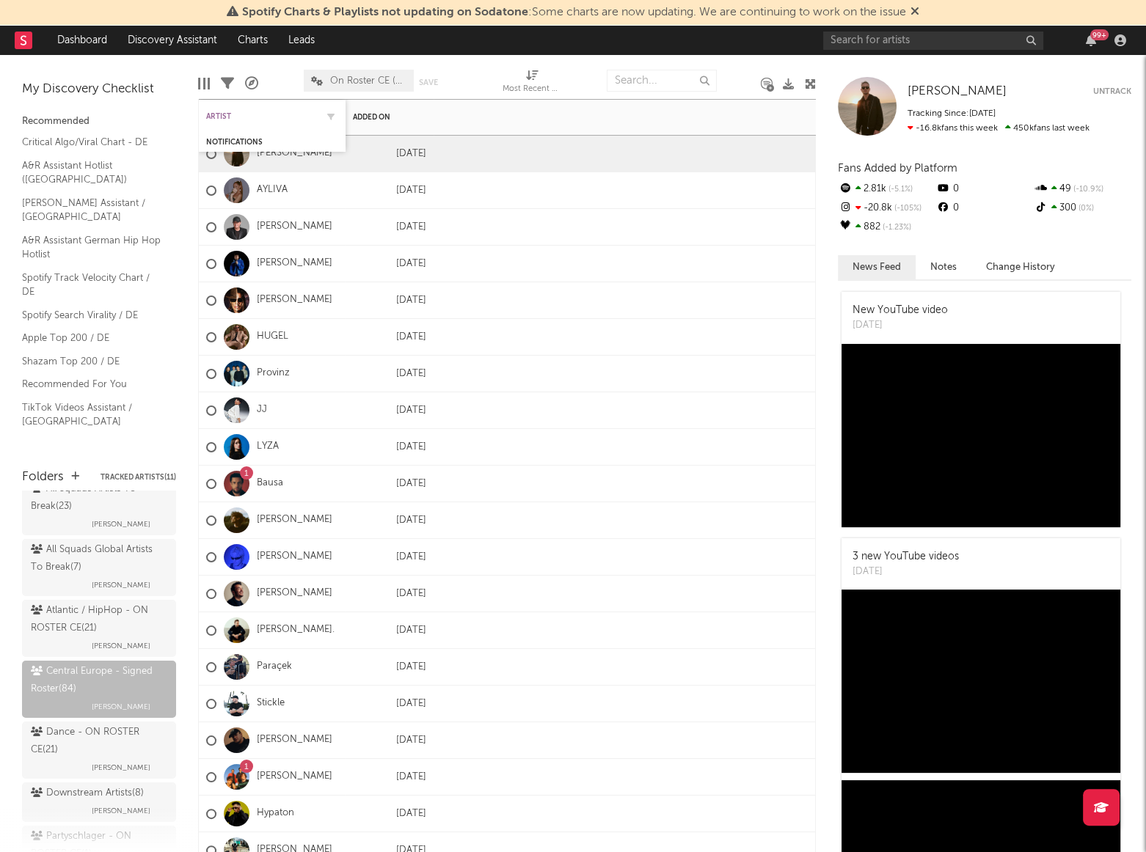
click at [216, 113] on div "Artist" at bounding box center [261, 116] width 110 height 9
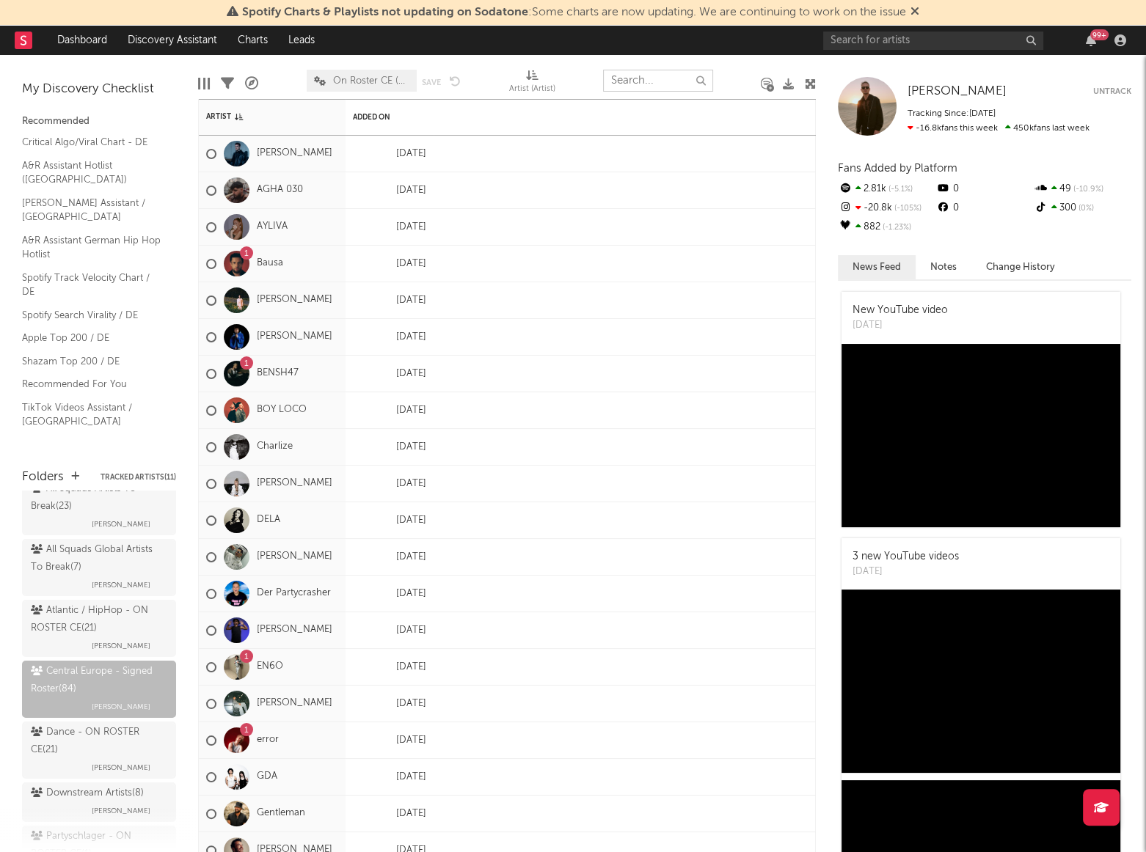
click at [658, 83] on input "text" at bounding box center [658, 81] width 110 height 22
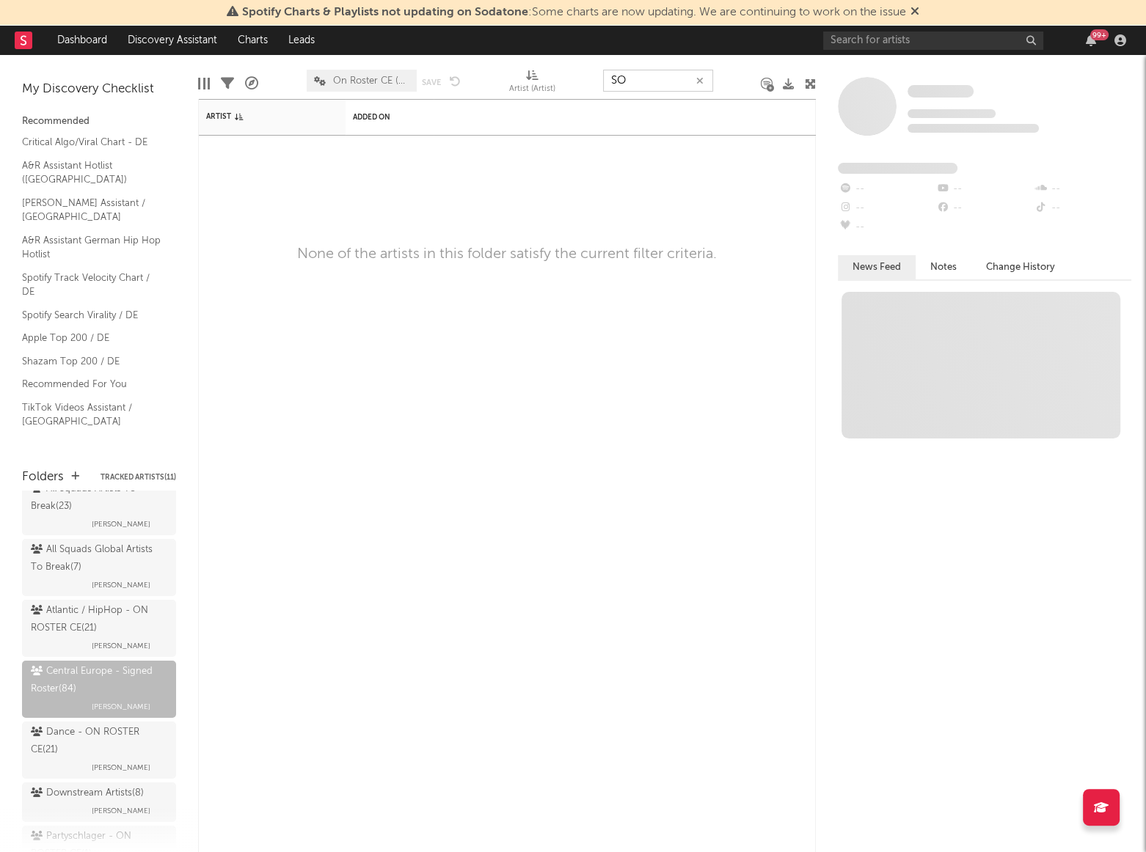
type input "S"
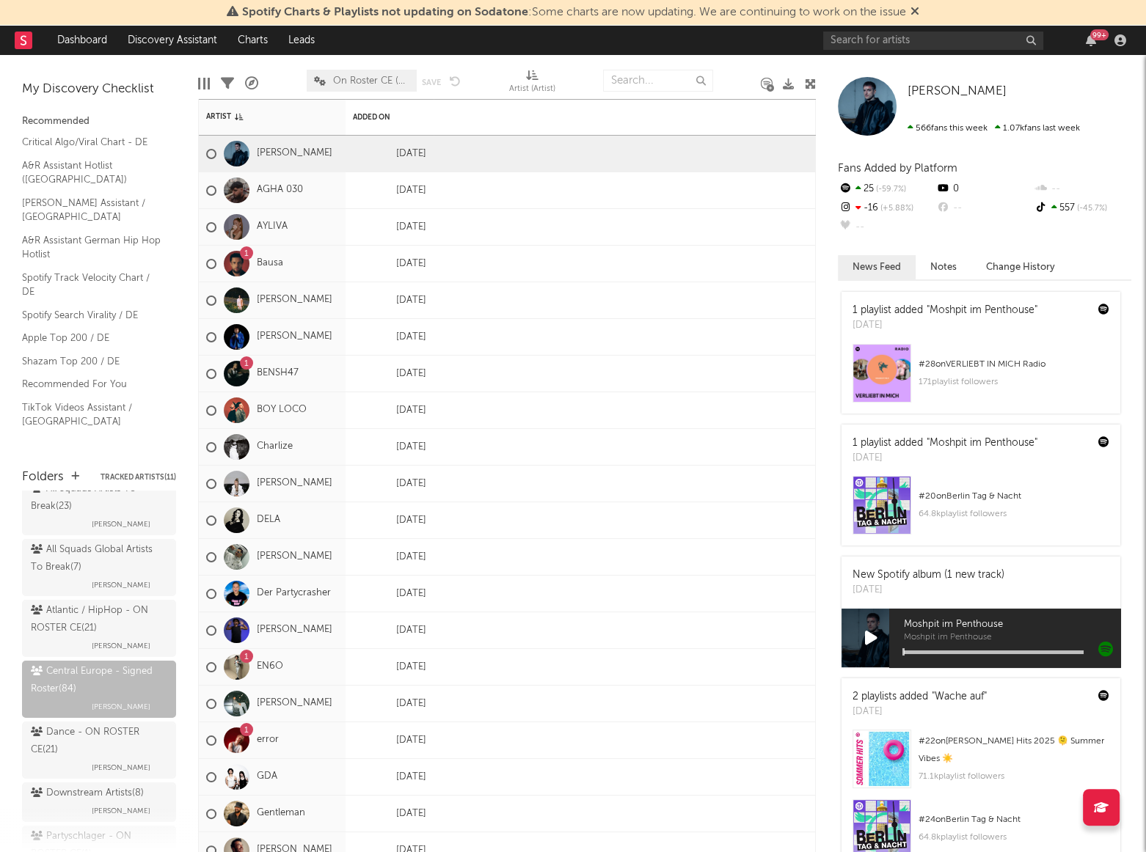
click at [173, 425] on div "My Discovery Checklist Recommended Critical Algo/Viral Chart - DE A&R Assistant…" at bounding box center [99, 254] width 198 height 399
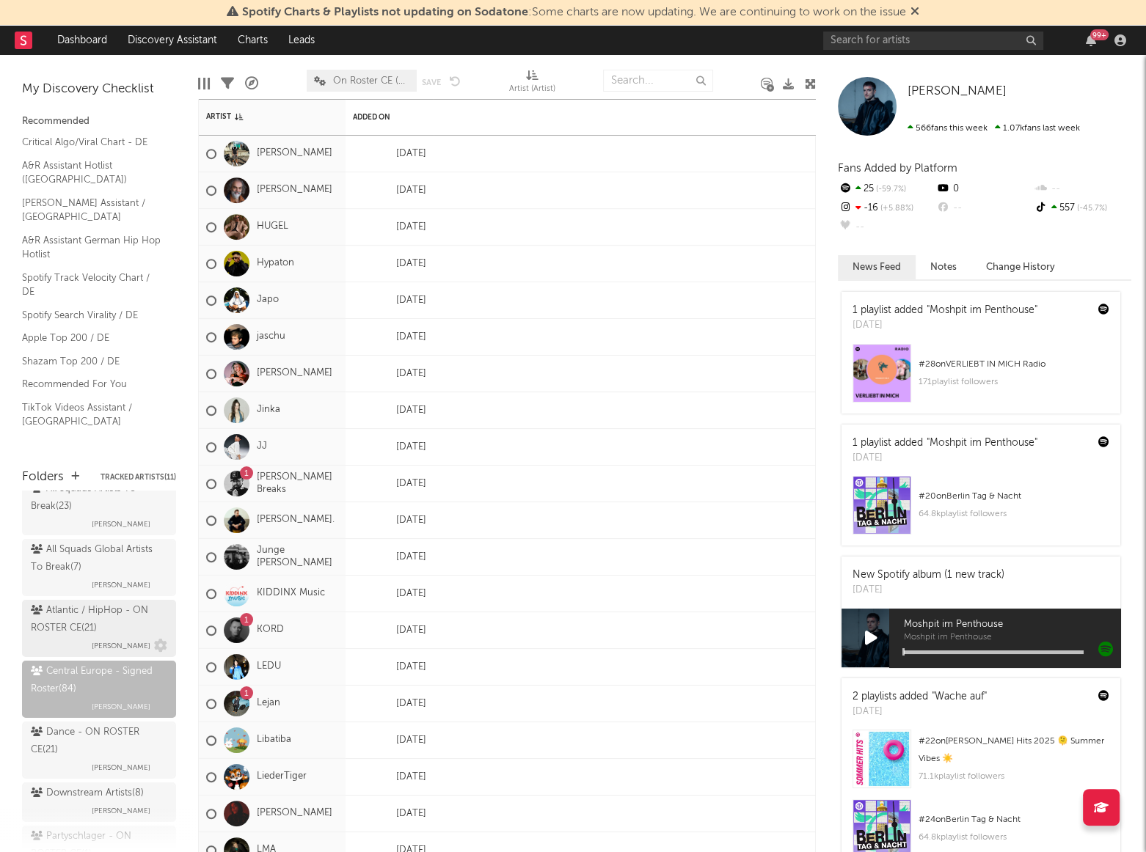
click at [62, 618] on div "Atlantic / HipHop - ON ROSTER CE ( 21 )" at bounding box center [97, 619] width 133 height 35
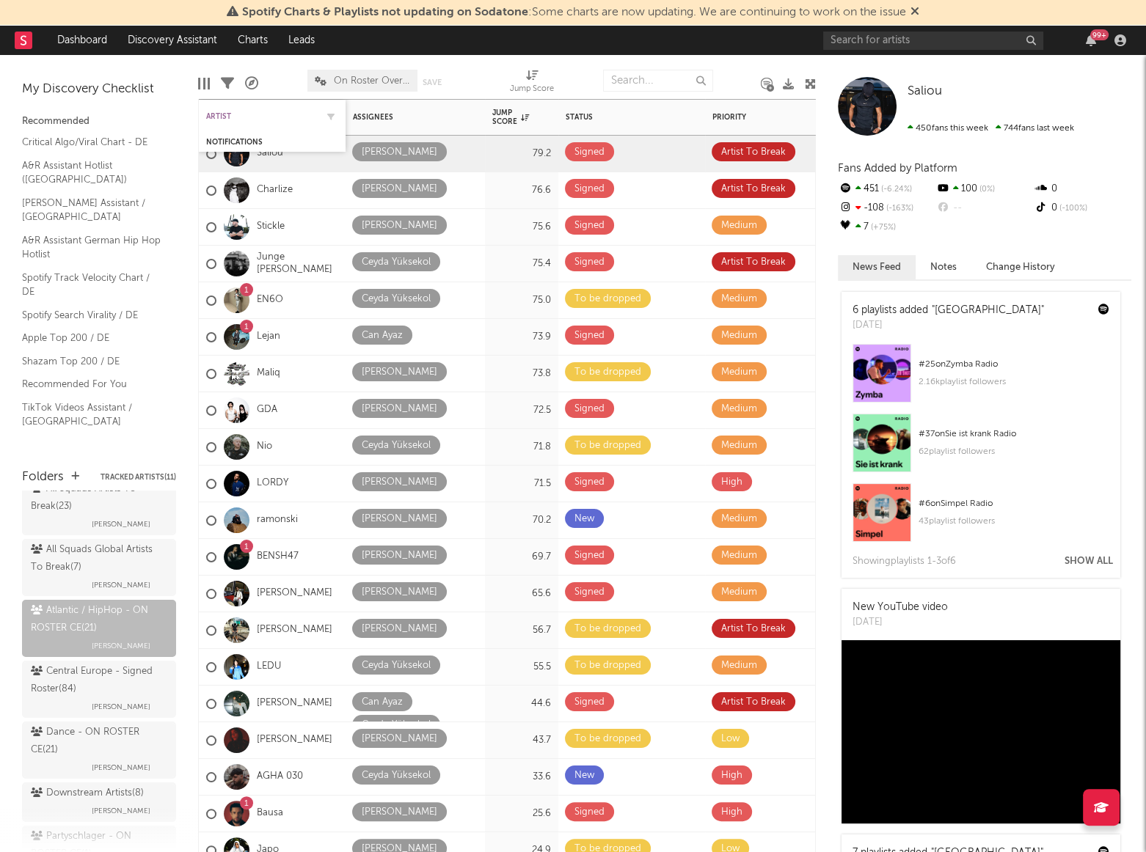
click at [233, 115] on div "Artist" at bounding box center [261, 116] width 110 height 9
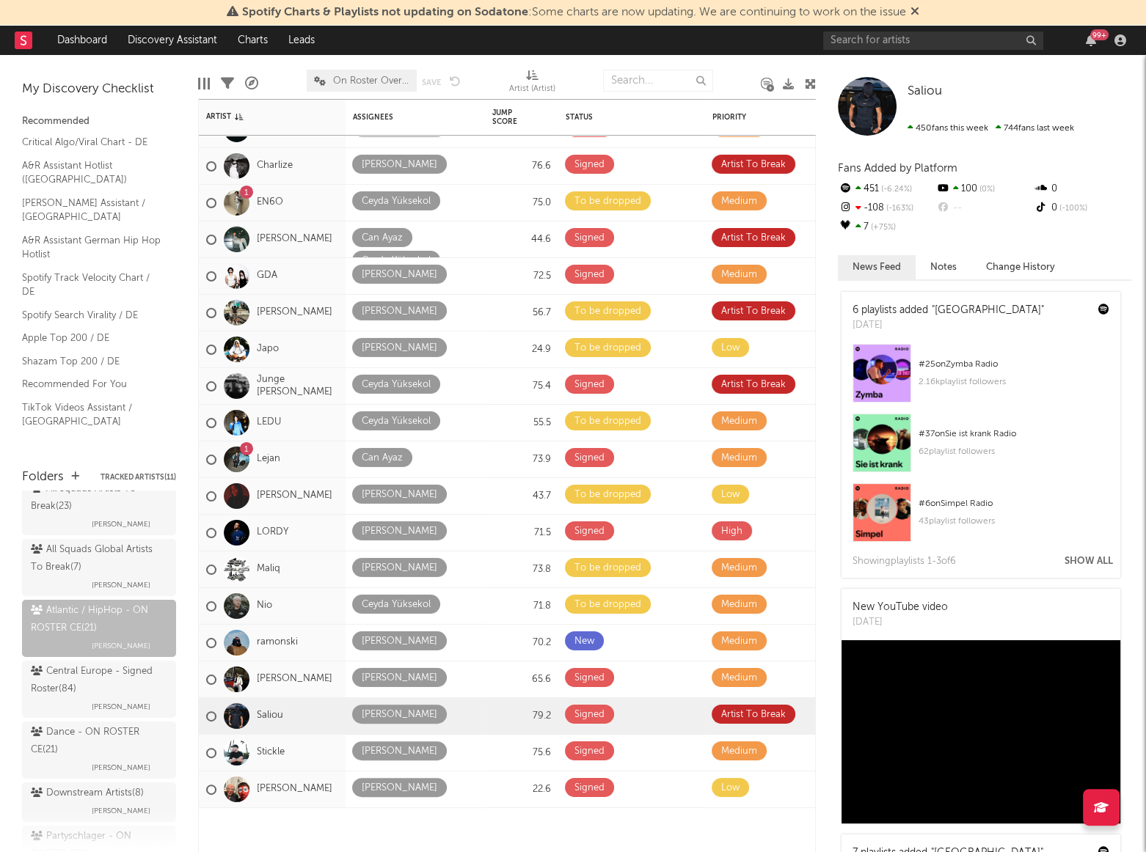
click at [153, 446] on div "My Discovery Checklist Recommended Critical Algo/Viral Chart - DE A&R Assistant…" at bounding box center [99, 254] width 198 height 399
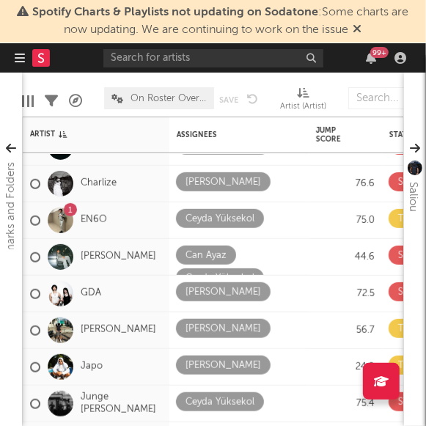
scroll to position [66, 0]
